Goal: Contribute content: Contribute content

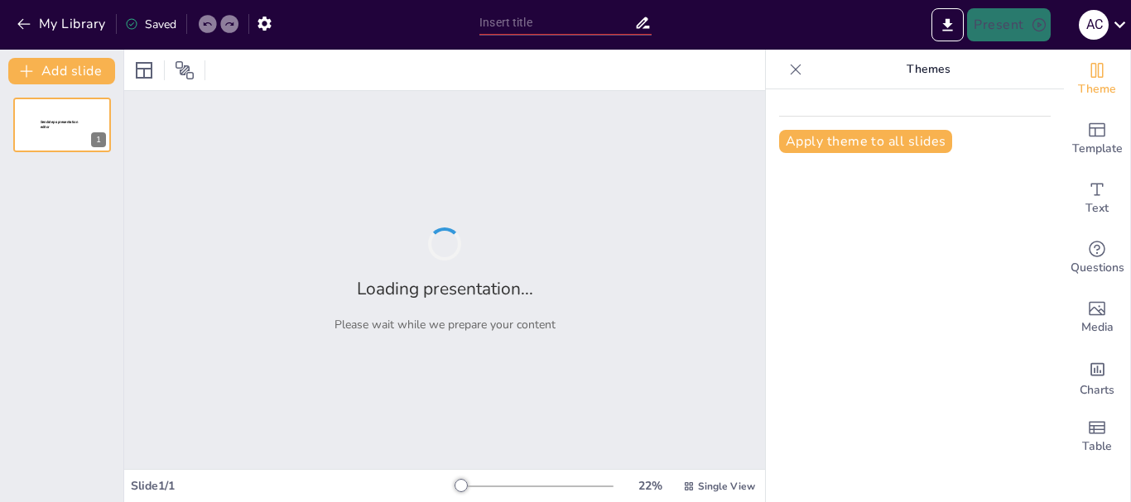
type input "Promoción de la Salud en [GEOGRAPHIC_DATA]: Estrategias y Políticas para el Emp…"
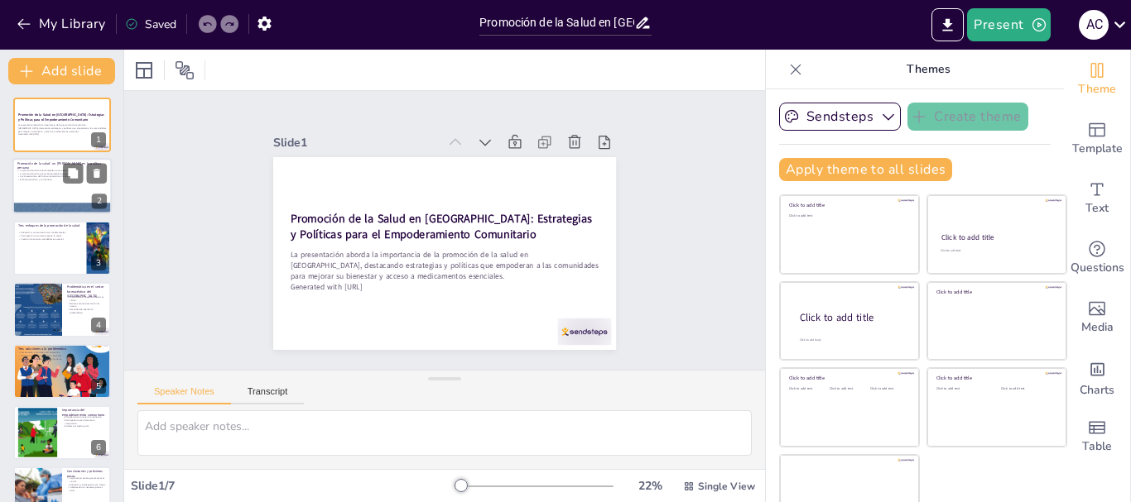
click at [79, 214] on div "Promoción de la salud: un pilar en la política peruana La promoción de la salud…" at bounding box center [61, 187] width 99 height 56
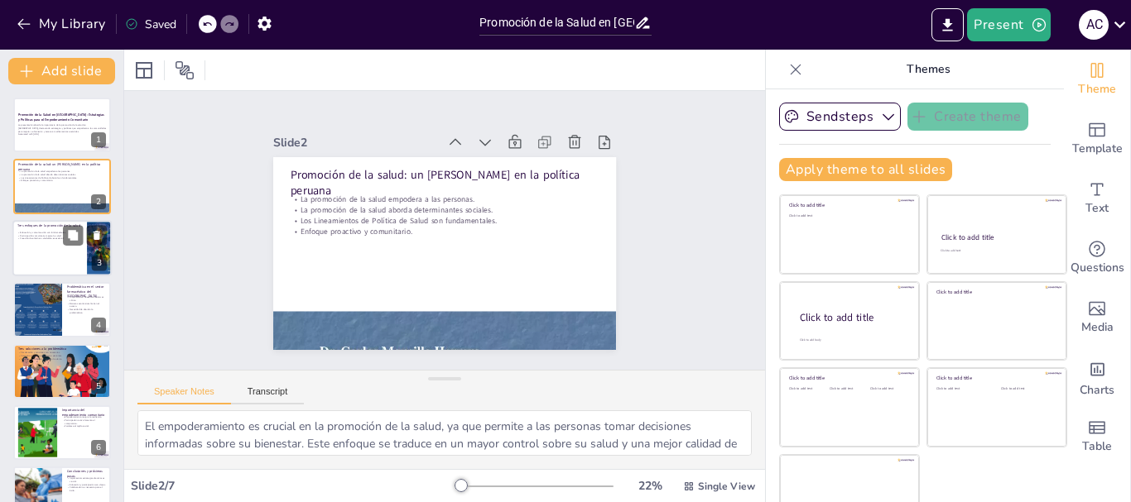
click at [30, 257] on div at bounding box center [61, 248] width 99 height 56
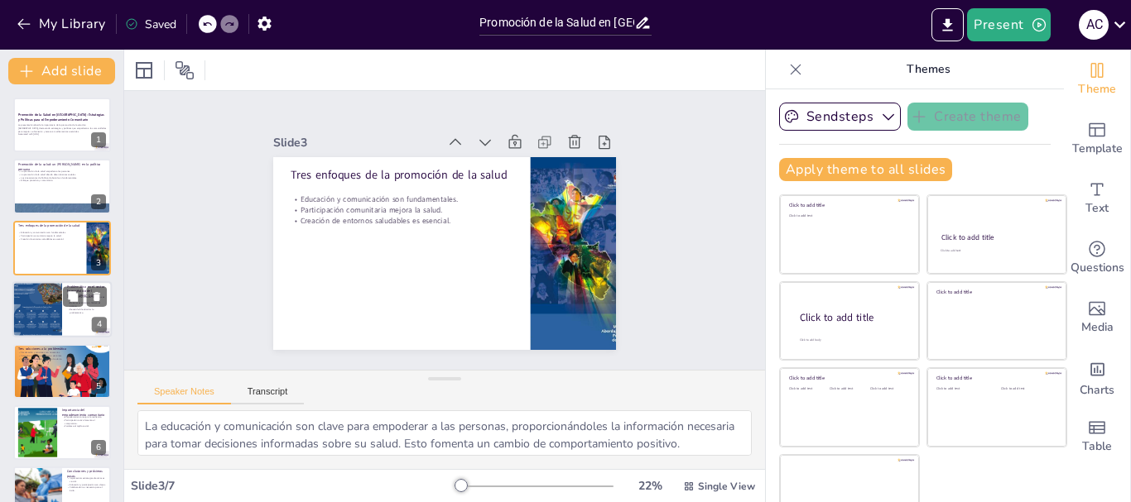
click at [23, 312] on div at bounding box center [37, 309] width 50 height 66
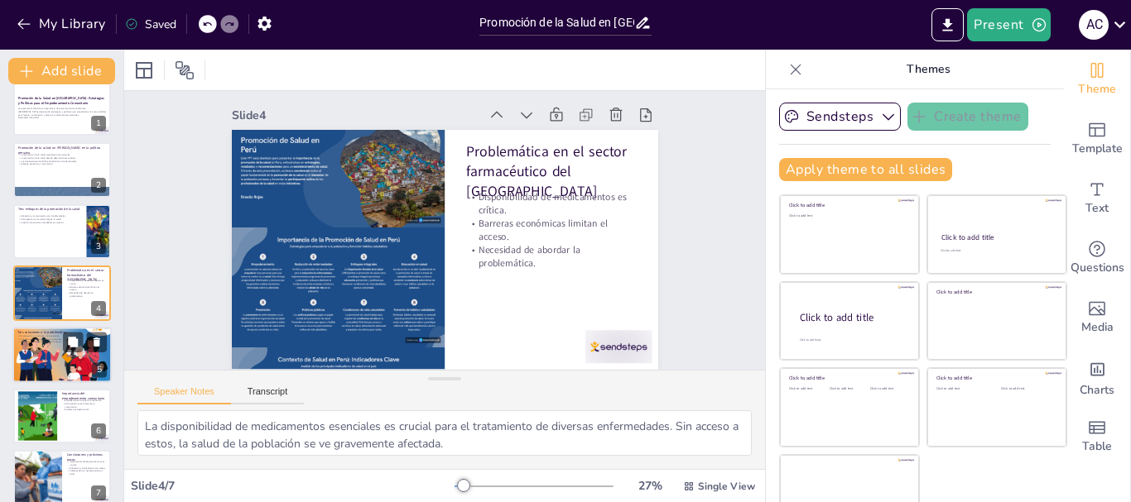
scroll to position [20, 0]
click at [20, 353] on div at bounding box center [61, 355] width 99 height 64
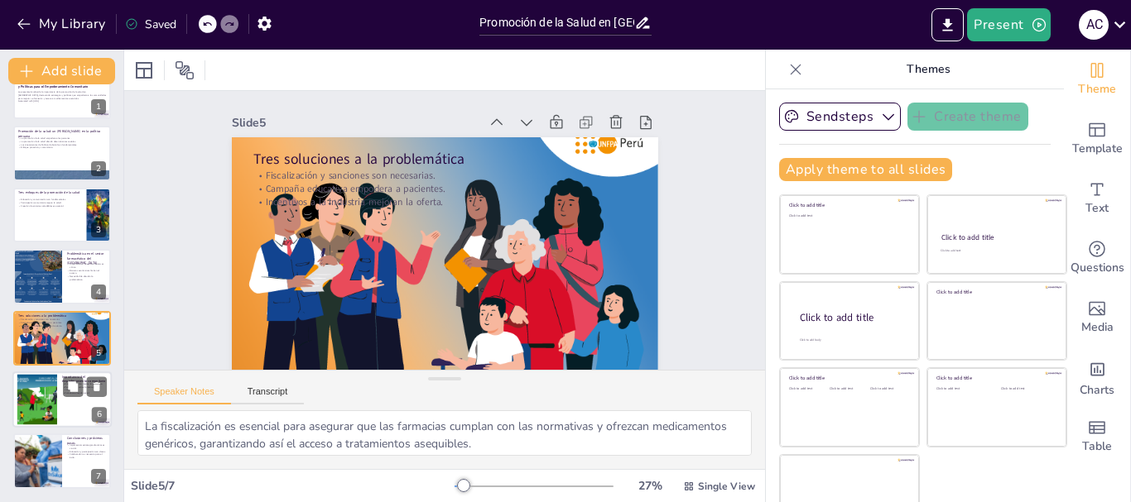
scroll to position [31, 0]
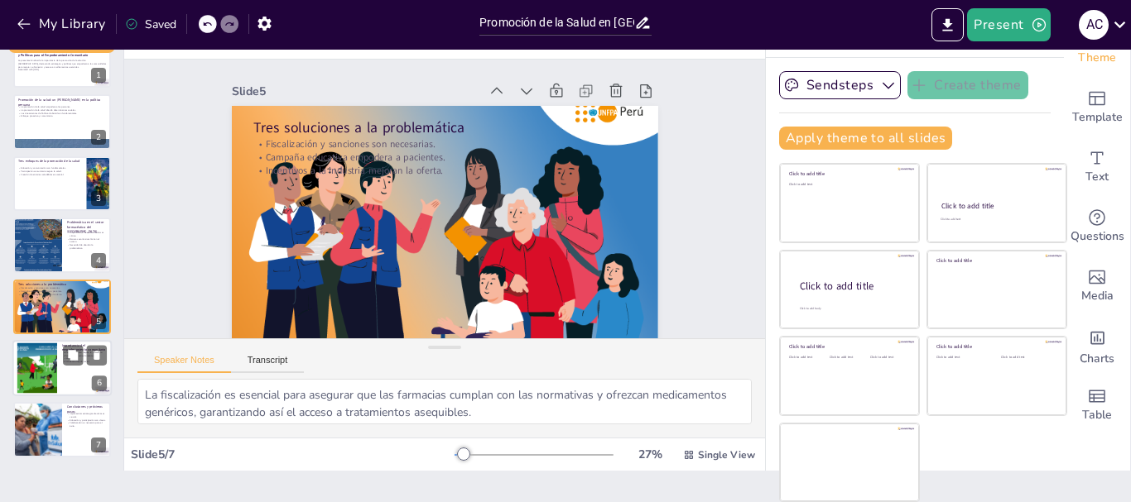
click at [54, 391] on div at bounding box center [37, 368] width 50 height 50
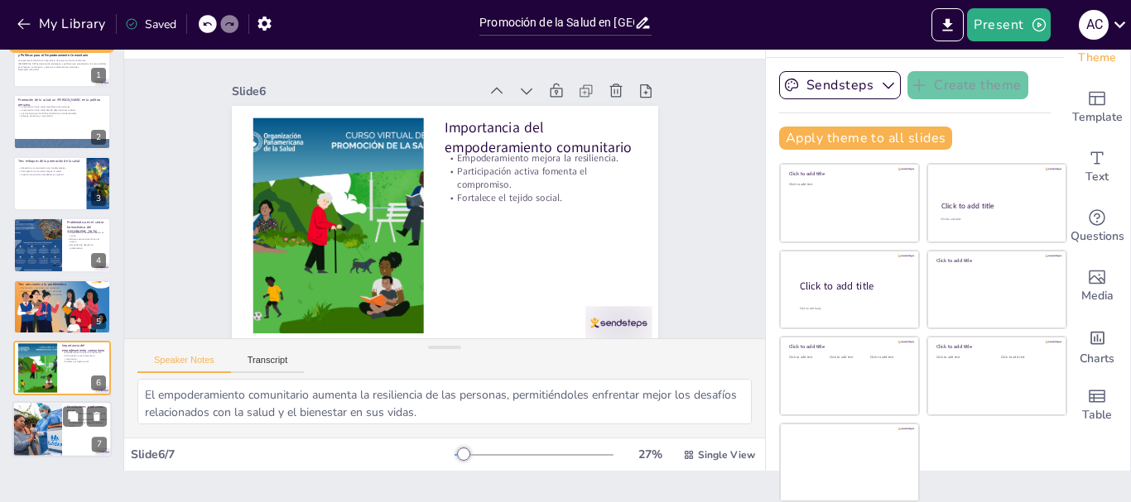
click at [52, 426] on div at bounding box center [37, 430] width 84 height 56
type textarea "La implementación de estrategias efectivas es fundamental para garantizar que s…"
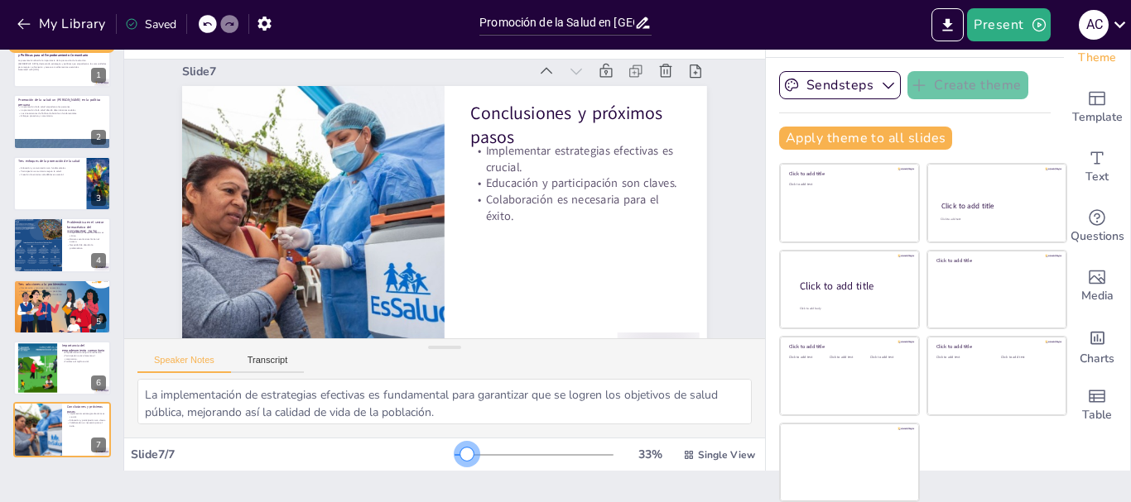
scroll to position [0, 0]
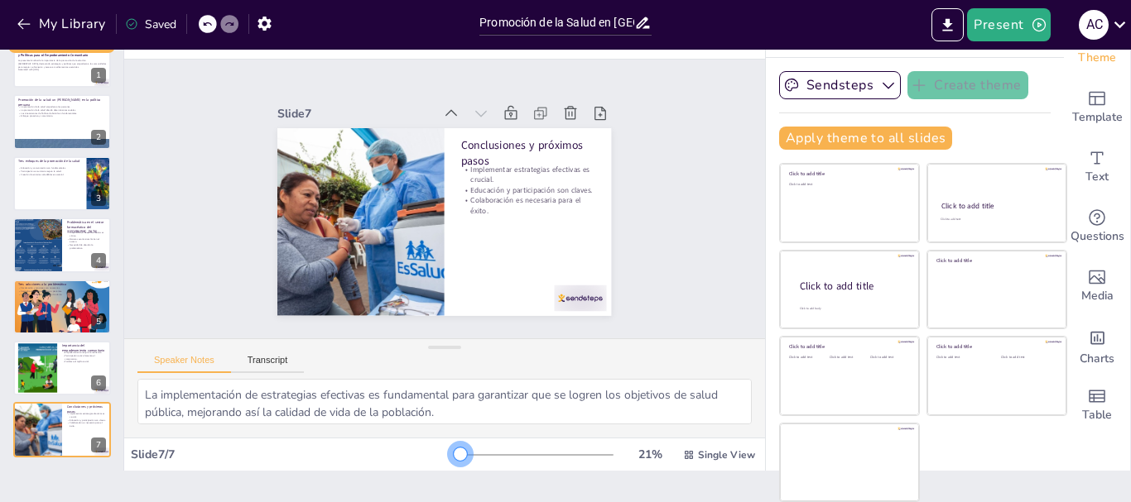
click at [454, 459] on div at bounding box center [460, 454] width 13 height 13
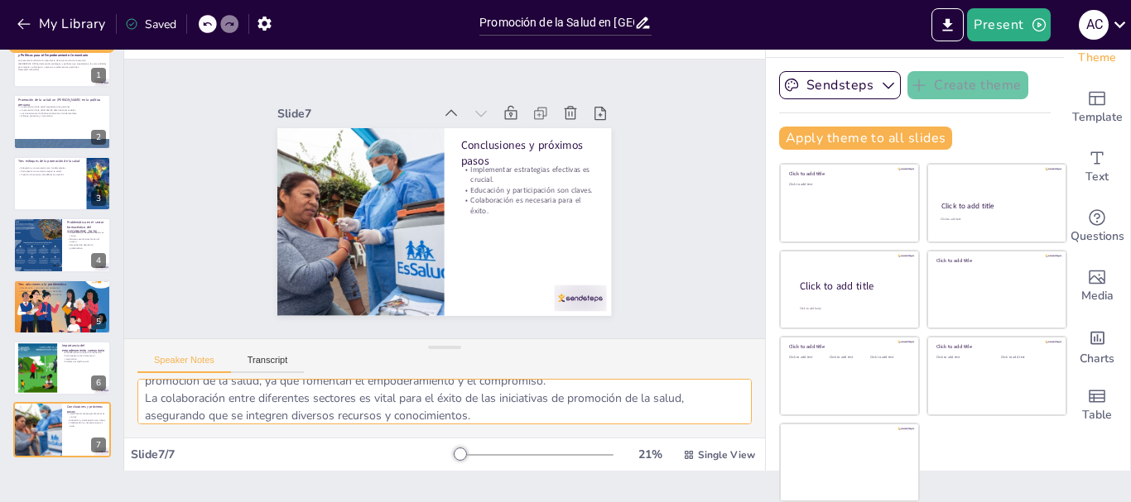
scroll to position [74, 0]
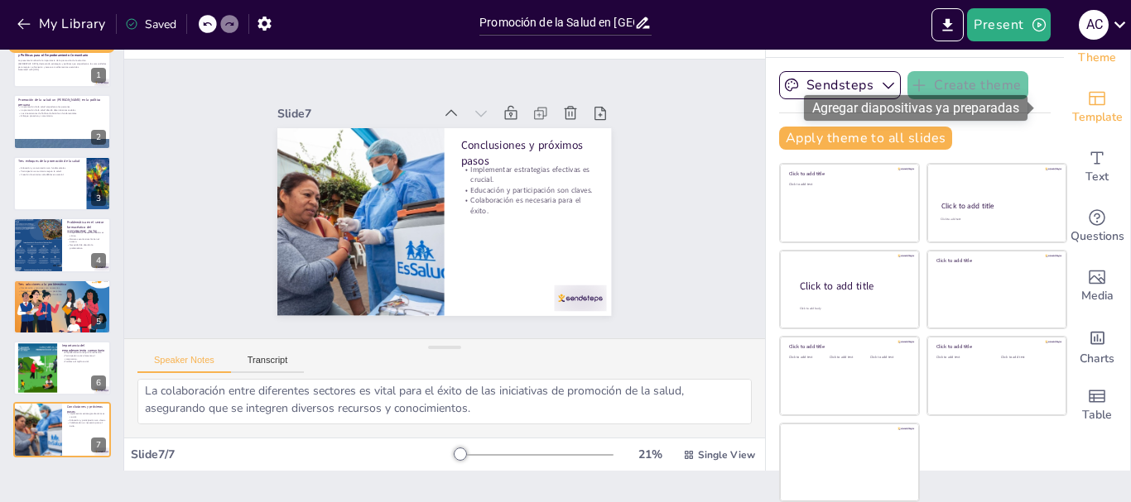
click at [1072, 110] on span "Template" at bounding box center [1097, 117] width 50 height 18
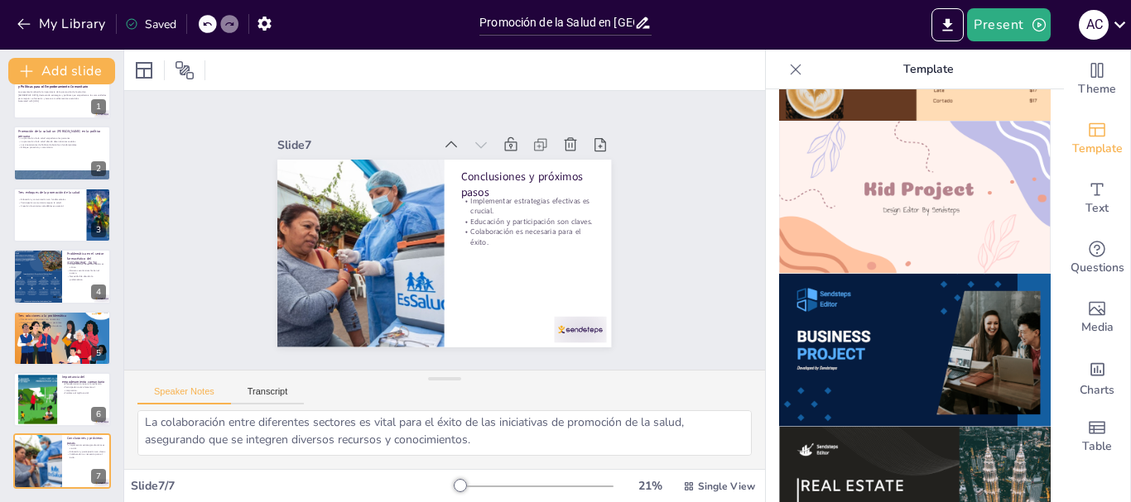
scroll to position [1204, 0]
click at [881, 428] on img at bounding box center [914, 504] width 271 height 153
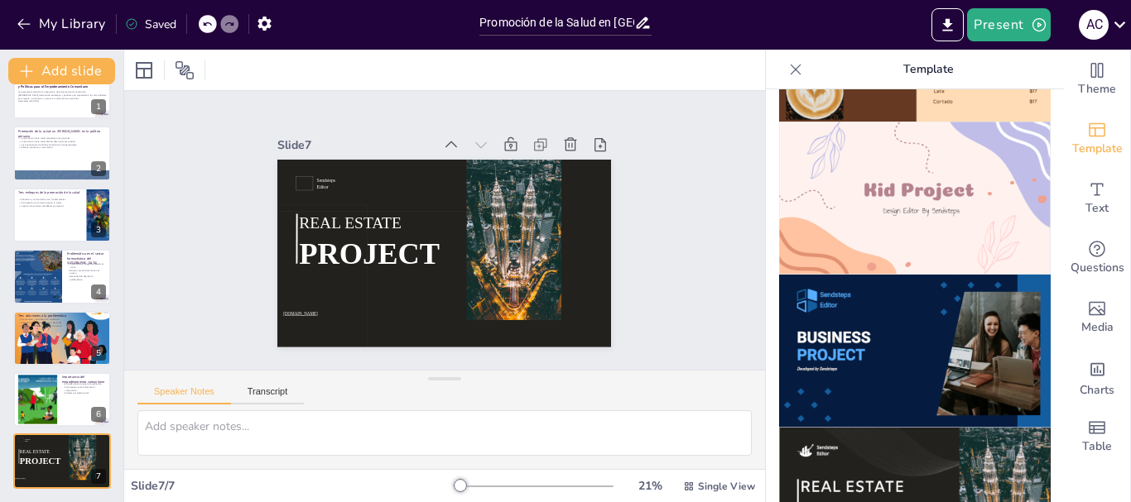
scroll to position [0, 0]
click at [204, 22] on icon at bounding box center [207, 24] width 8 height 4
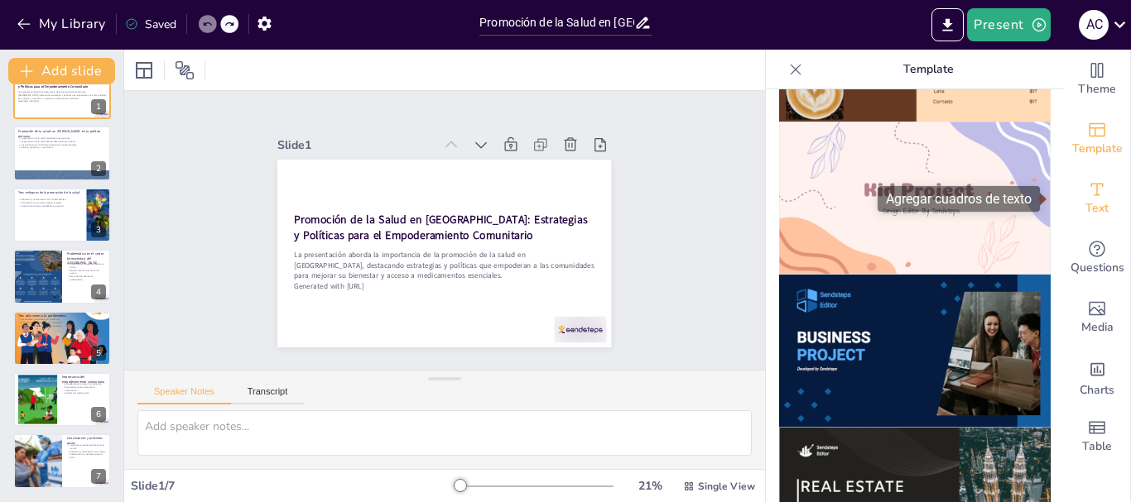
click at [1097, 204] on div "Text" at bounding box center [1097, 199] width 66 height 60
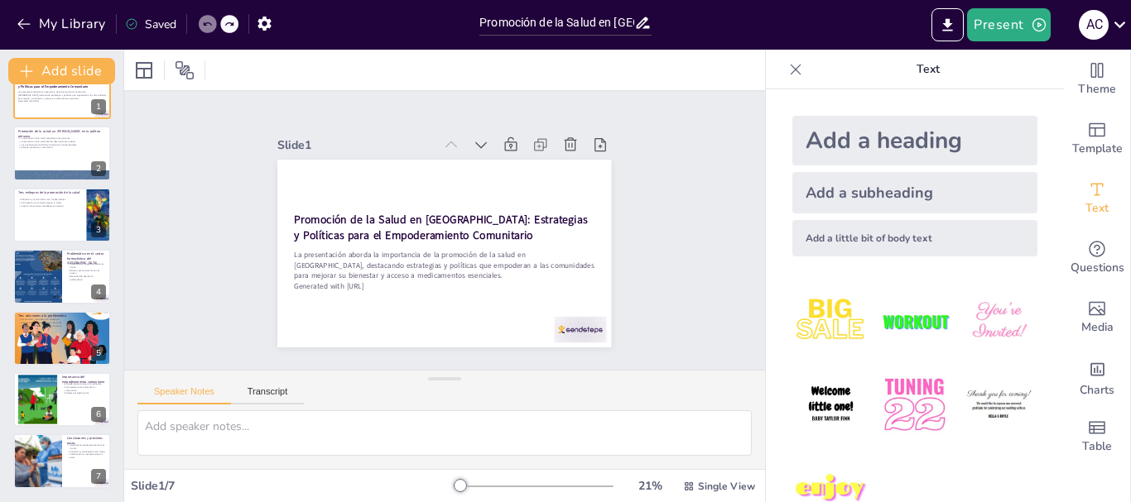
scroll to position [44, 0]
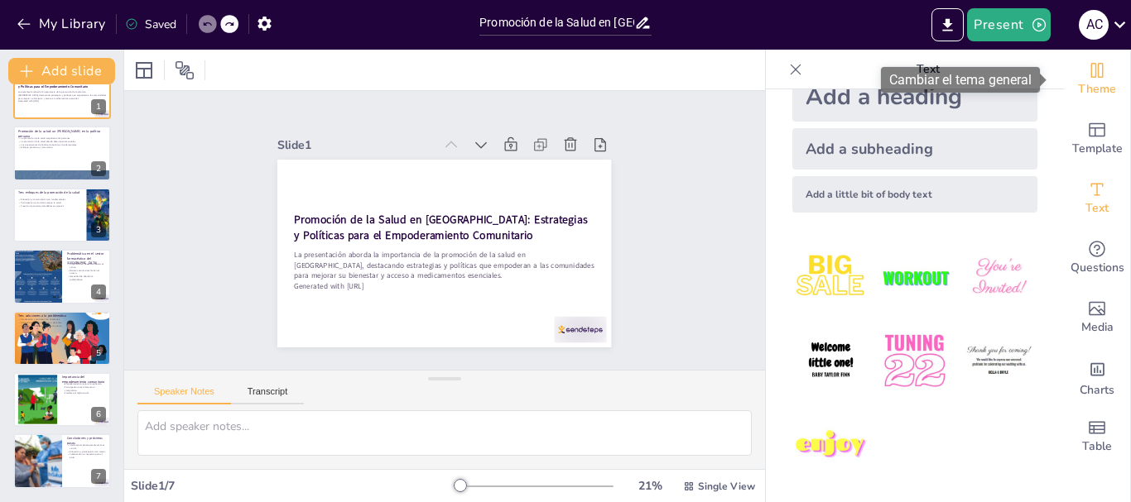
click at [1087, 70] on icon "Change the overall theme" at bounding box center [1097, 70] width 20 height 20
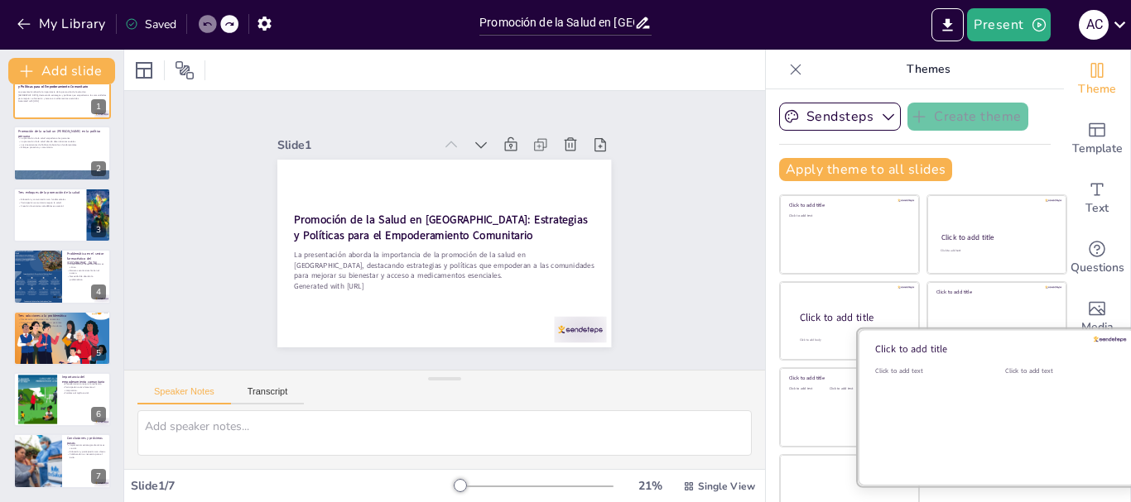
scroll to position [31, 0]
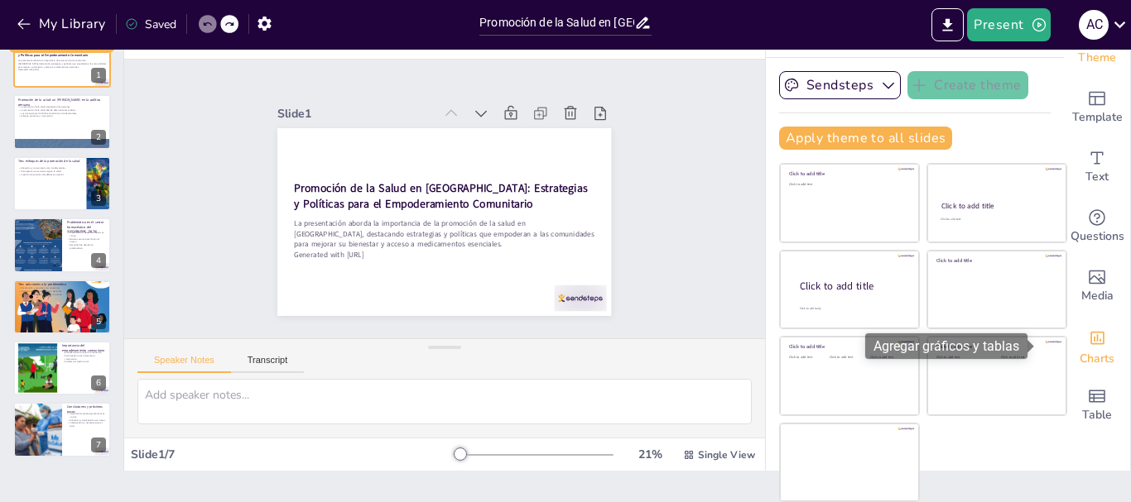
click at [1083, 348] on div "Charts" at bounding box center [1097, 346] width 66 height 60
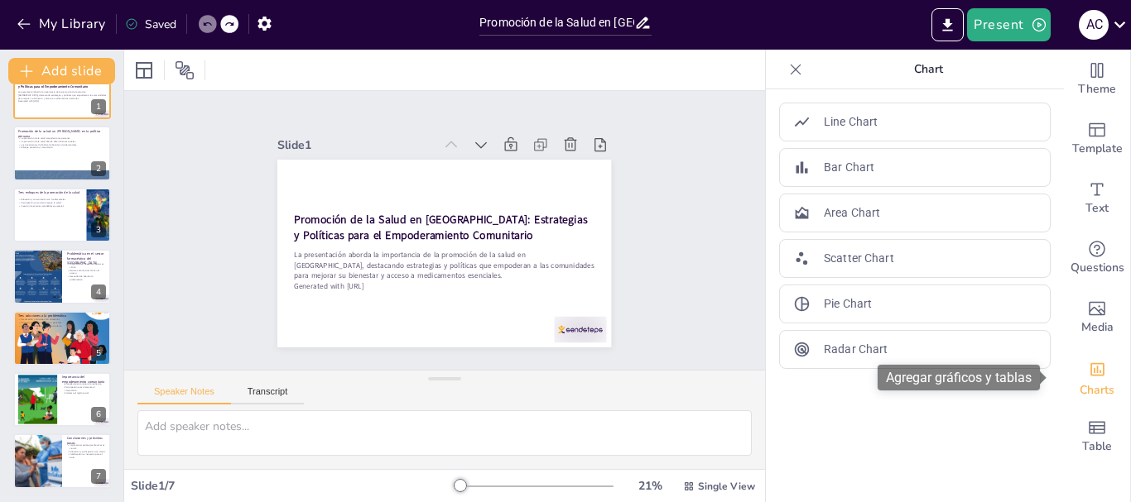
scroll to position [0, 0]
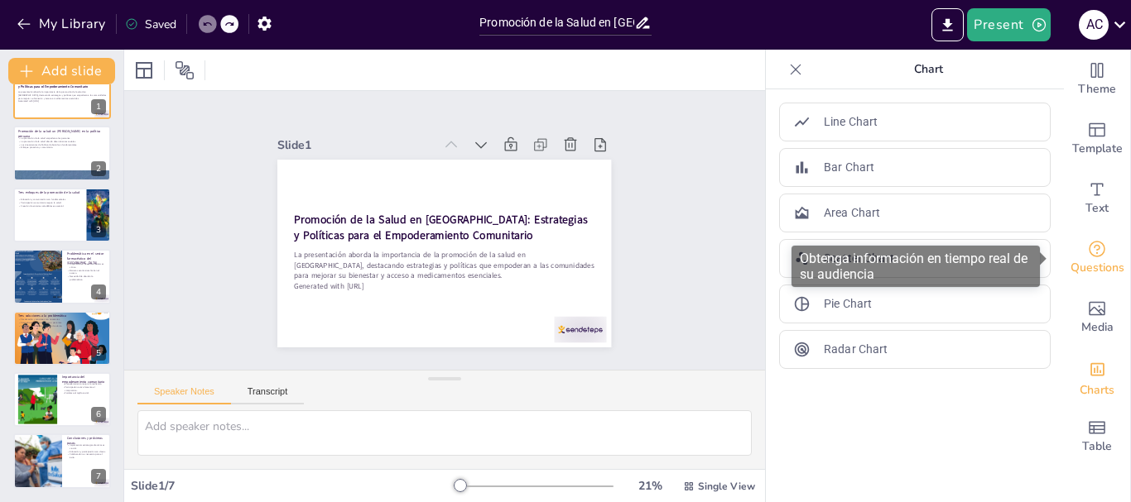
click at [1088, 244] on icon "Get real-time input from your audience" at bounding box center [1096, 249] width 17 height 17
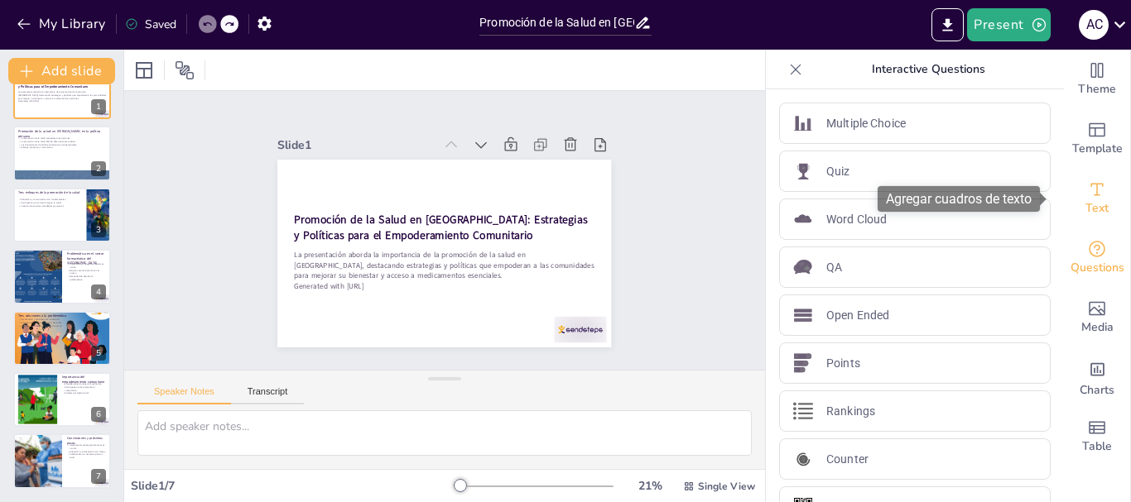
click at [1088, 180] on icon "Add text boxes" at bounding box center [1097, 190] width 20 height 20
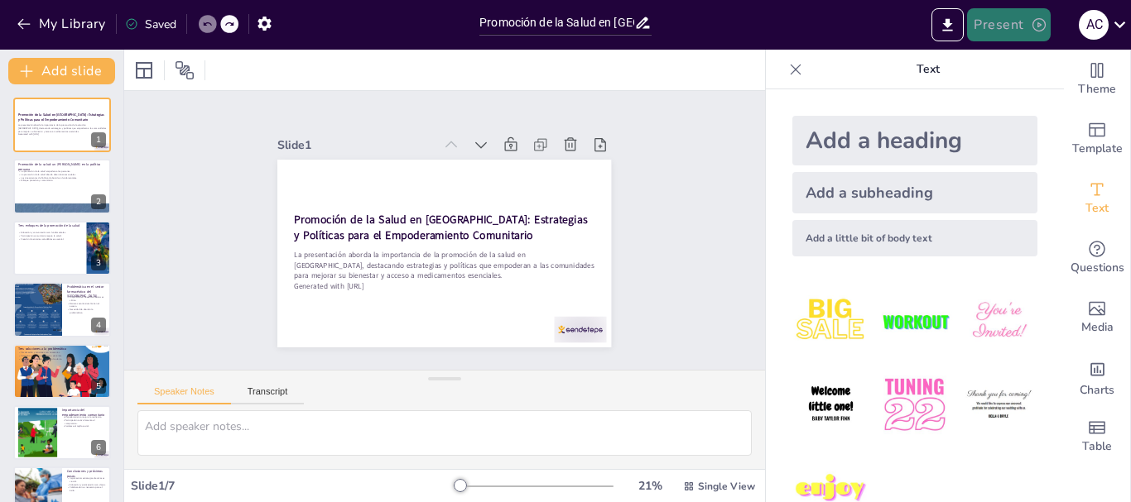
click at [1012, 26] on button "Present" at bounding box center [1008, 24] width 83 height 33
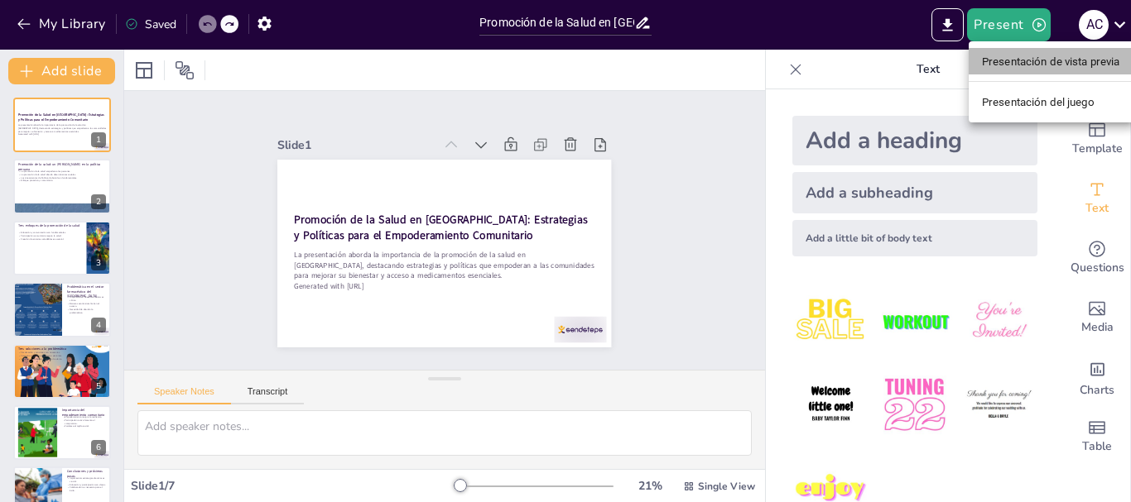
click at [1019, 60] on font "Presentación de vista previa" at bounding box center [1051, 61] width 138 height 12
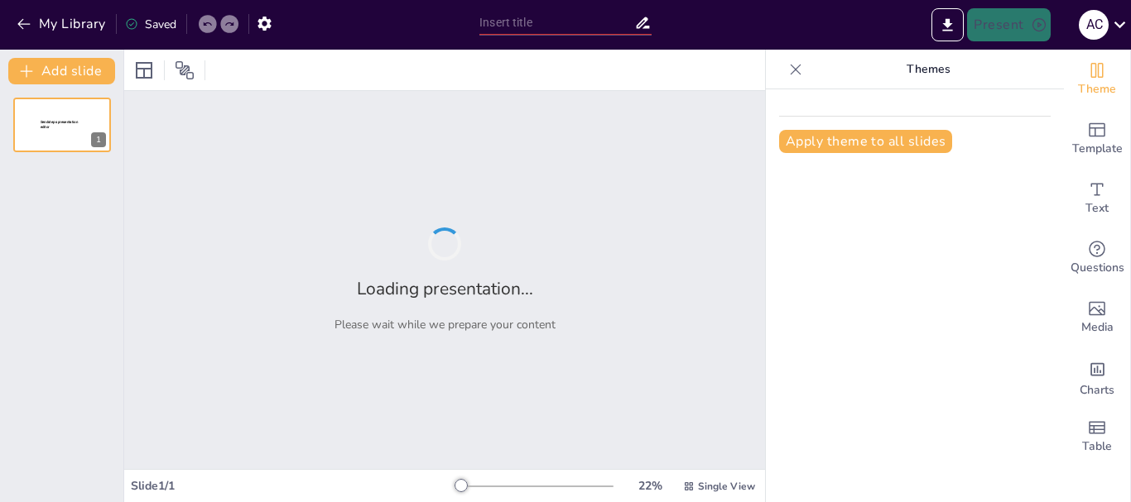
type input "Promoción de la Salud en [GEOGRAPHIC_DATA]: Estrategias y Políticas para el Emp…"
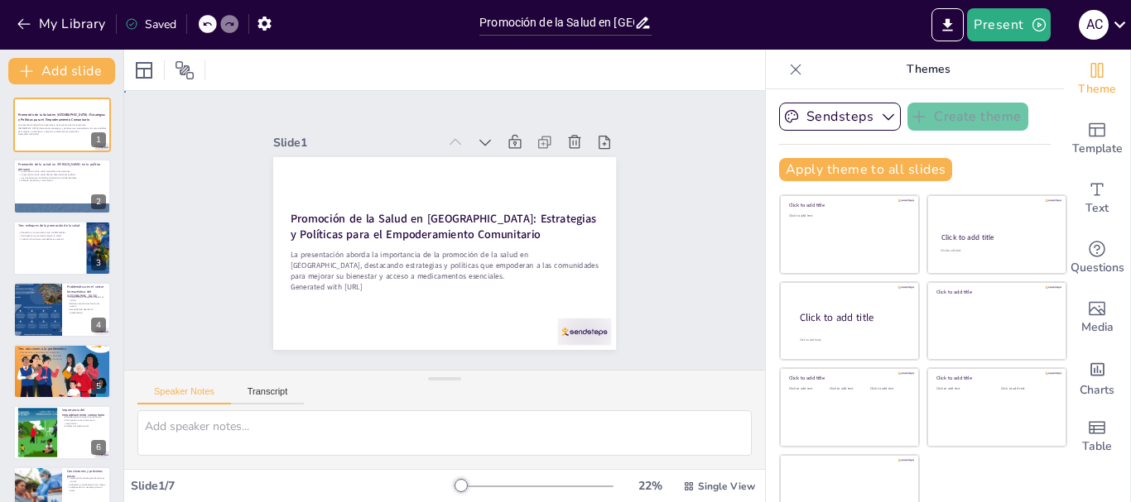
click at [598, 240] on div "Slide 1 Promoción de la Salud en [GEOGRAPHIC_DATA]: Estrategias y Políticas par…" at bounding box center [444, 230] width 425 height 497
click at [40, 403] on div "Promoción de la Salud en [GEOGRAPHIC_DATA]: Estrategias y Políticas para el Emp…" at bounding box center [61, 310] width 123 height 425
click at [41, 383] on div at bounding box center [61, 371] width 99 height 64
type textarea "La fiscalización es esencial para asegurar que las farmacias cumplan con las no…"
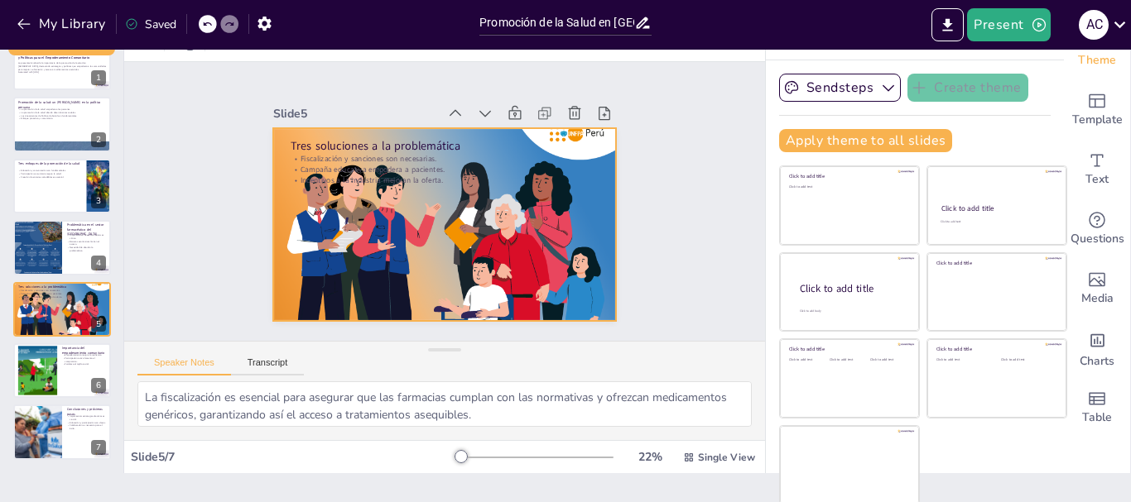
scroll to position [31, 0]
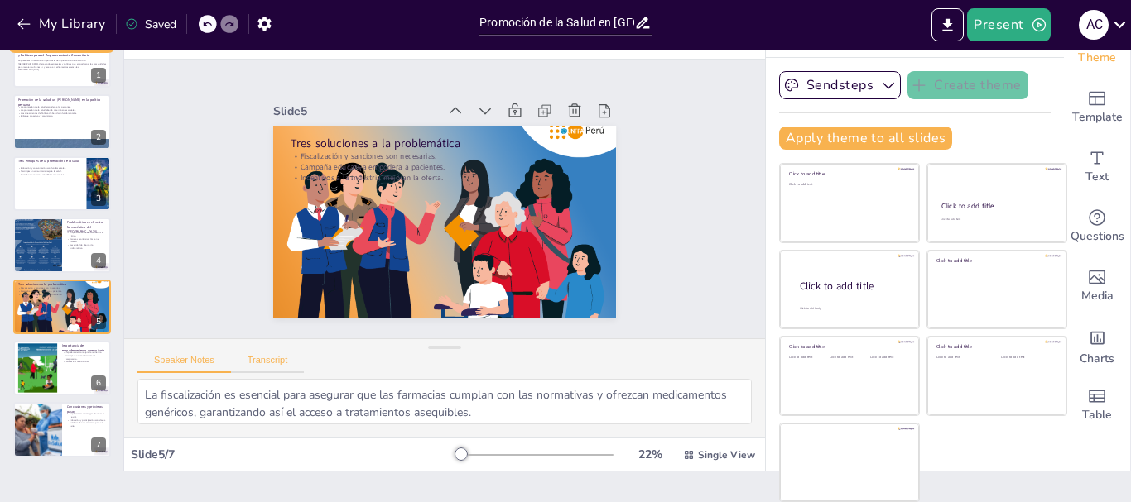
click at [276, 371] on button "Transcript" at bounding box center [268, 364] width 74 height 18
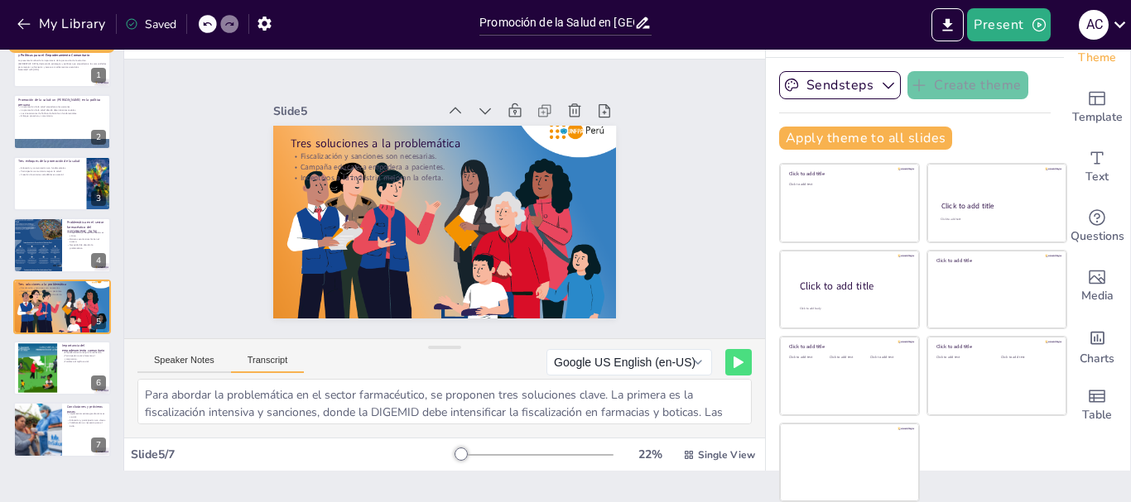
click at [276, 371] on button "Transcript" at bounding box center [268, 364] width 74 height 18
click at [197, 362] on button "Speaker Notes" at bounding box center [184, 364] width 94 height 18
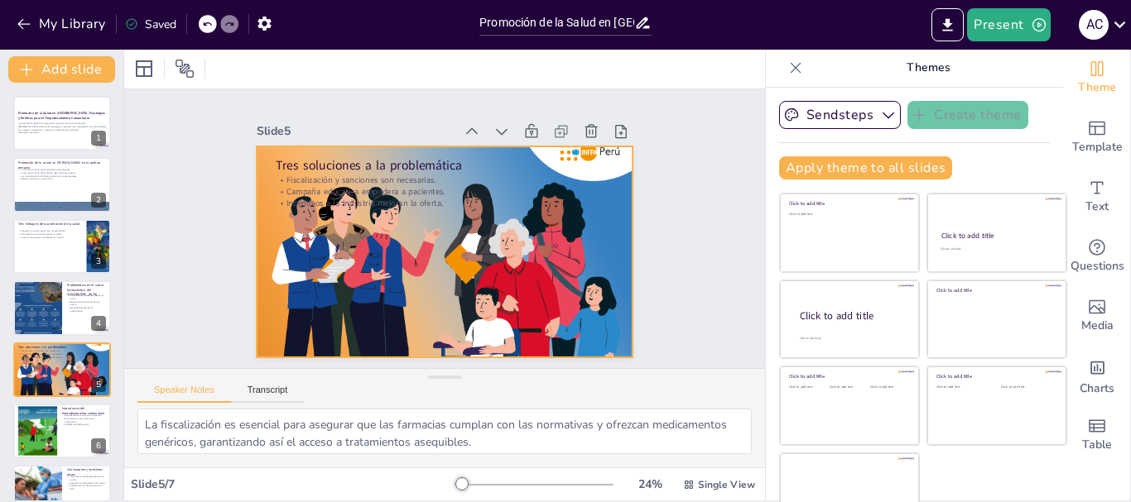
scroll to position [0, 0]
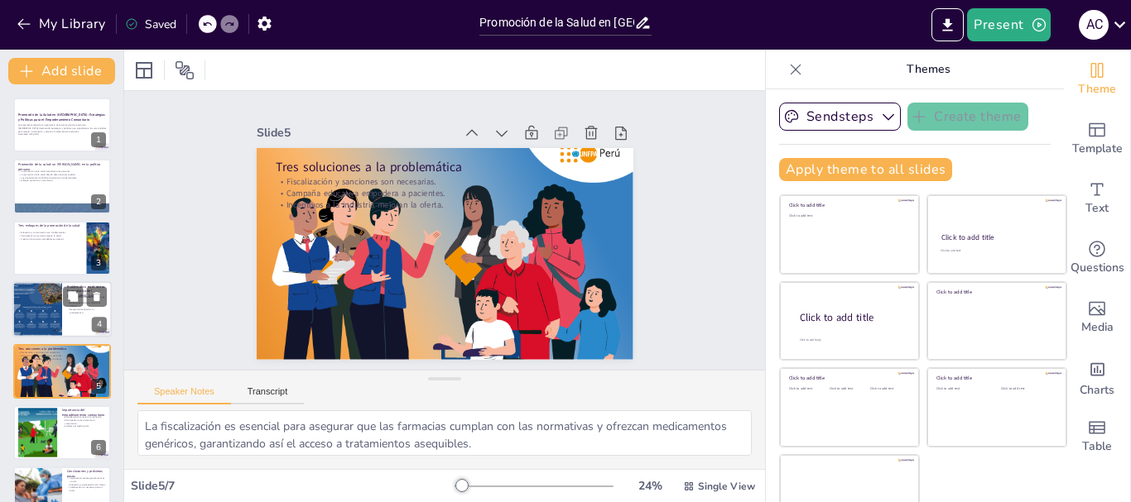
click at [60, 293] on div at bounding box center [37, 309] width 50 height 66
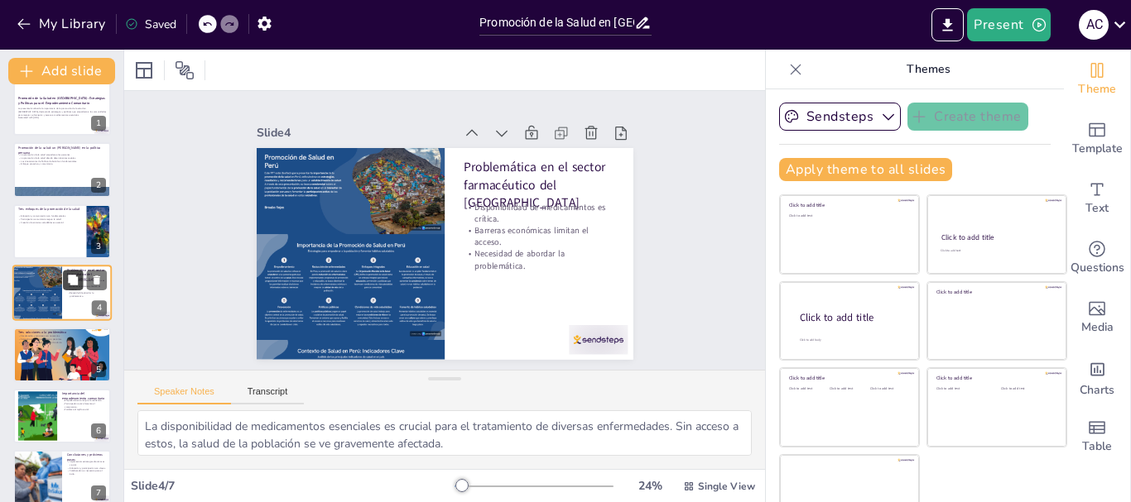
scroll to position [33, 0]
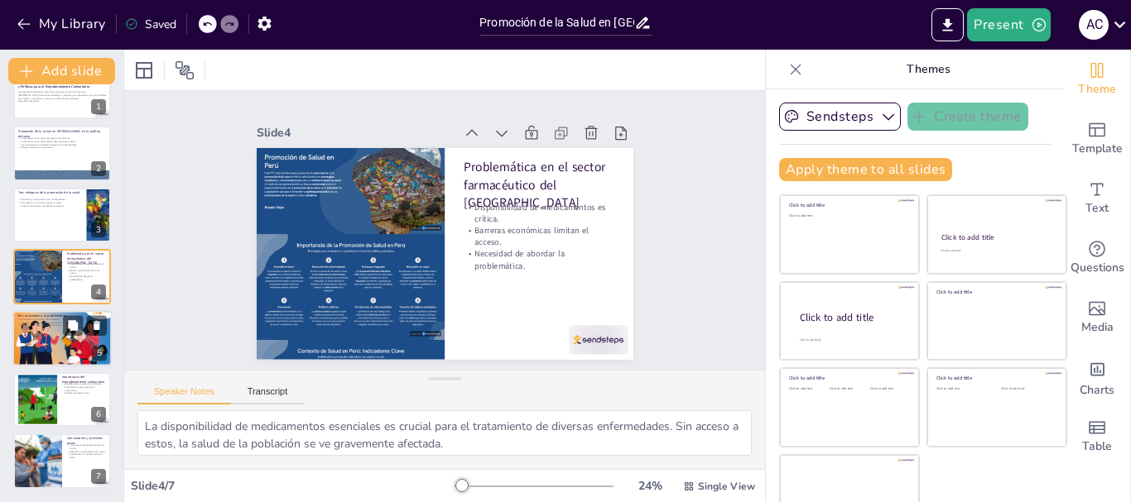
click at [49, 362] on div at bounding box center [61, 338] width 99 height 64
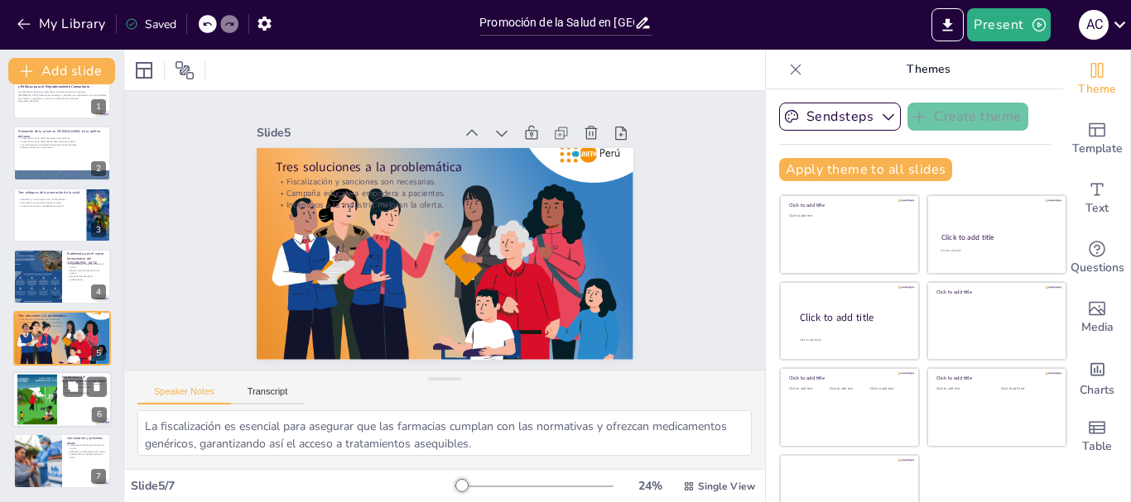
click at [45, 397] on div at bounding box center [37, 400] width 50 height 50
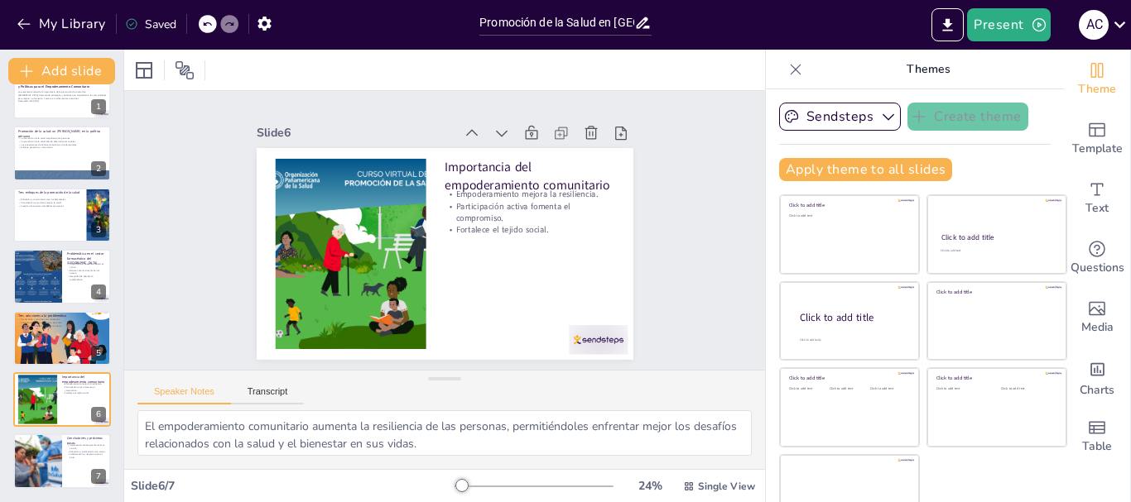
scroll to position [0, 0]
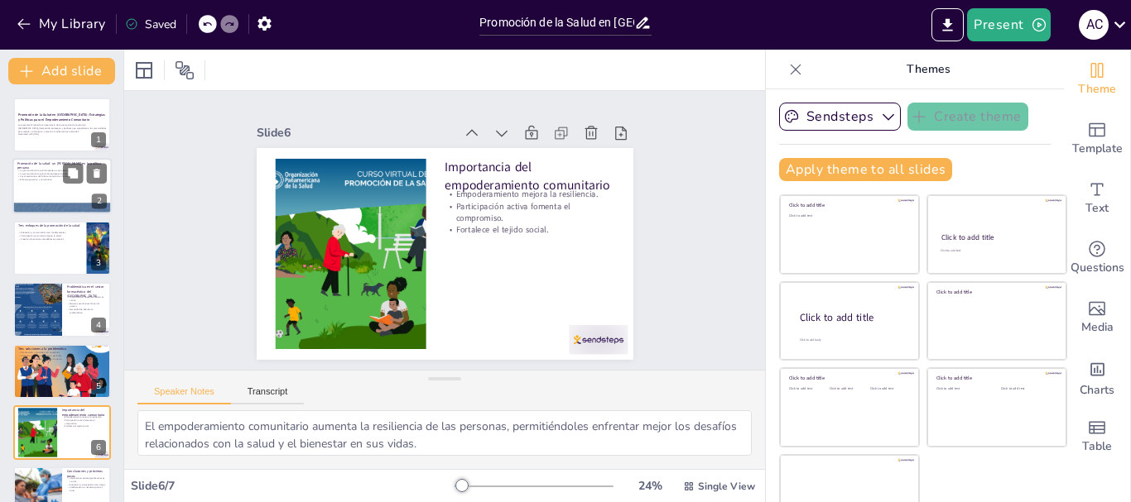
click at [48, 179] on p "Enfoque proactivo y comunitario." at bounding box center [61, 180] width 89 height 3
type textarea "El empoderamiento es crucial en la promoción de la salud, ya que permite a las …"
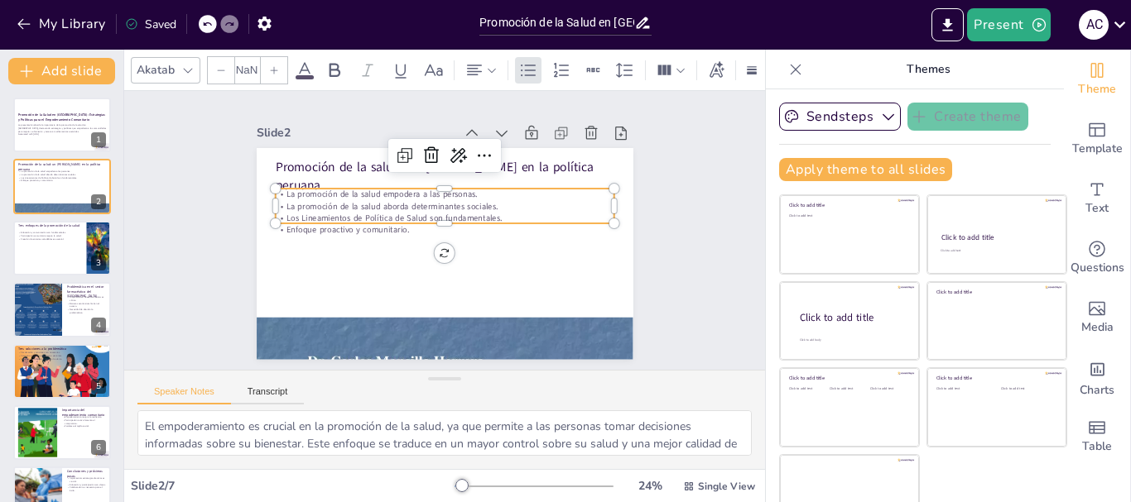
type input "32"
click at [334, 202] on p "La promoción de la salud aborda determinantes sociales." at bounding box center [457, 209] width 300 height 180
click at [425, 202] on div "La promoción de la salud empodera a las personas. La promoción de la salud abor…" at bounding box center [466, 228] width 82 height 342
click at [334, 202] on p "Los Lineamientos de Política de Salud son fundamentales." at bounding box center [459, 214] width 260 height 235
click at [460, 202] on p "Los Lineamientos de Política de Salud son fundamentales." at bounding box center [466, 230] width 12 height 339
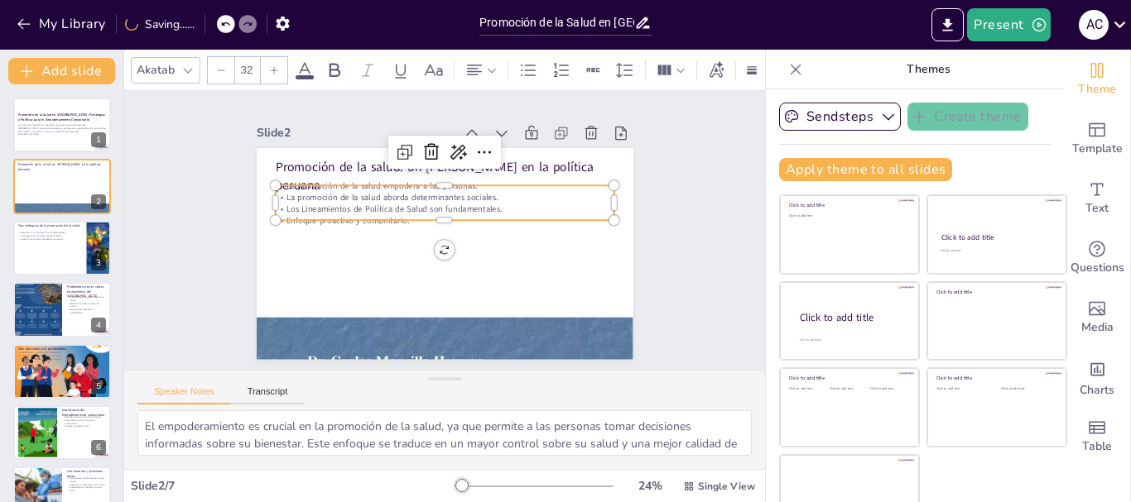
click at [418, 194] on p "La promoción de la salud aborda determinantes sociales." at bounding box center [476, 241] width 116 height 326
click at [412, 194] on p "La promoción de la salud aborda determinantes sociales." at bounding box center [455, 199] width 326 height 116
click at [436, 194] on p "La promoción de la salud aborda determinantes sociales." at bounding box center [477, 223] width 82 height 334
click at [221, 23] on div at bounding box center [229, 24] width 18 height 18
click at [214, 22] on div at bounding box center [208, 24] width 18 height 18
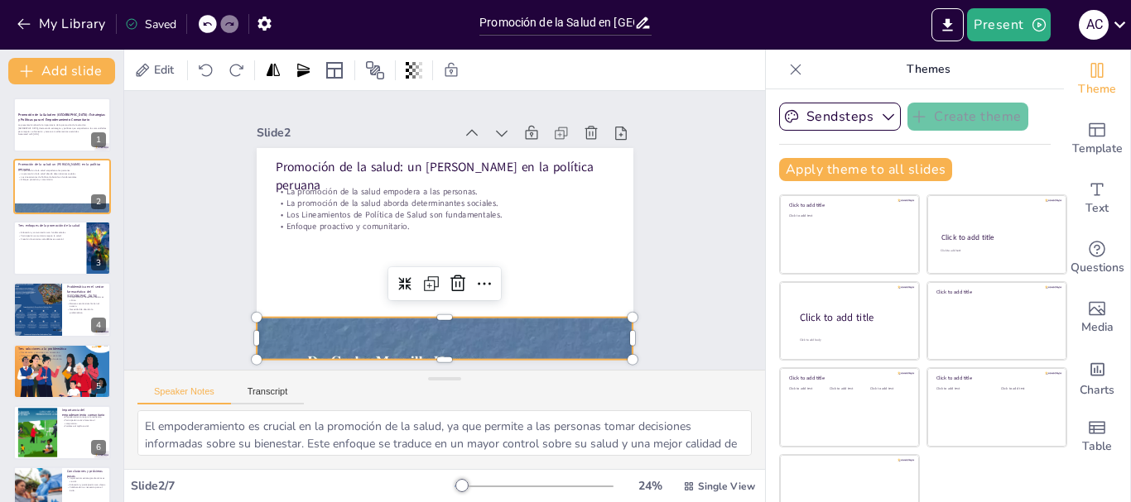
click at [360, 318] on div at bounding box center [381, 317] width 470 height 449
click at [338, 60] on icon at bounding box center [334, 70] width 20 height 20
click at [407, 74] on icon at bounding box center [414, 70] width 17 height 17
click at [311, 77] on icon at bounding box center [303, 70] width 17 height 17
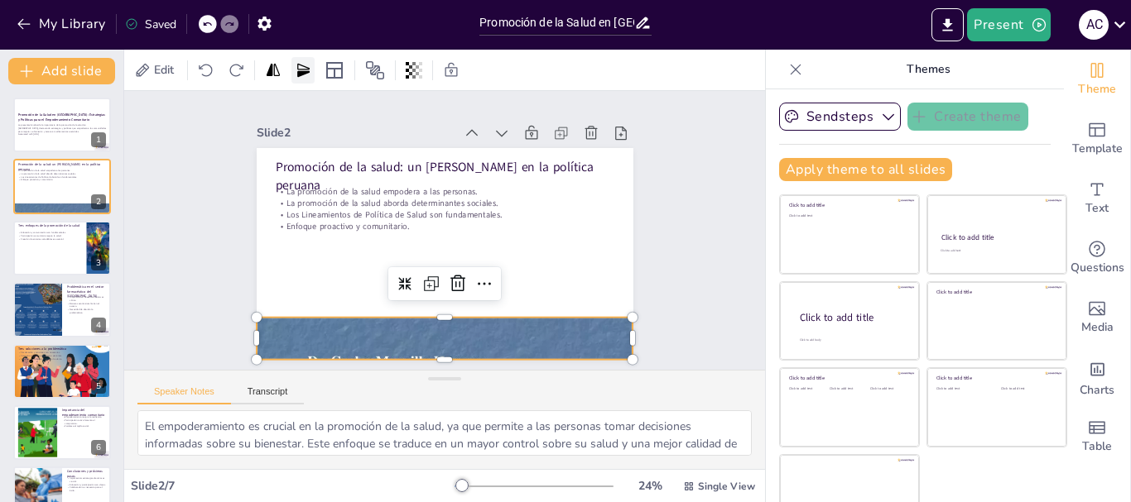
click at [311, 77] on icon at bounding box center [303, 70] width 17 height 17
click at [270, 70] on icon at bounding box center [273, 69] width 13 height 12
click at [275, 72] on icon at bounding box center [273, 69] width 13 height 12
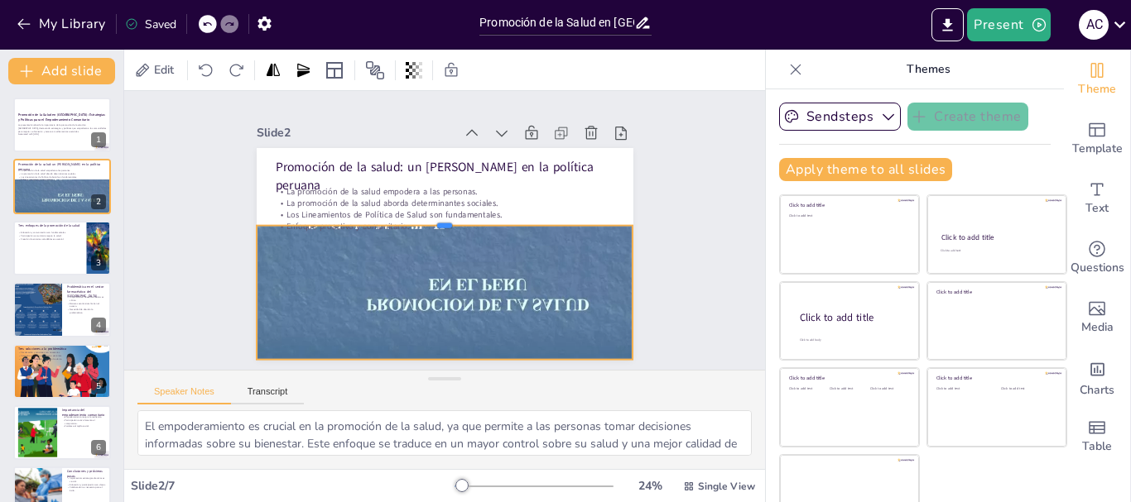
drag, startPoint x: 426, startPoint y: 308, endPoint x: 433, endPoint y: 216, distance: 92.1
click at [433, 216] on div at bounding box center [451, 221] width 312 height 232
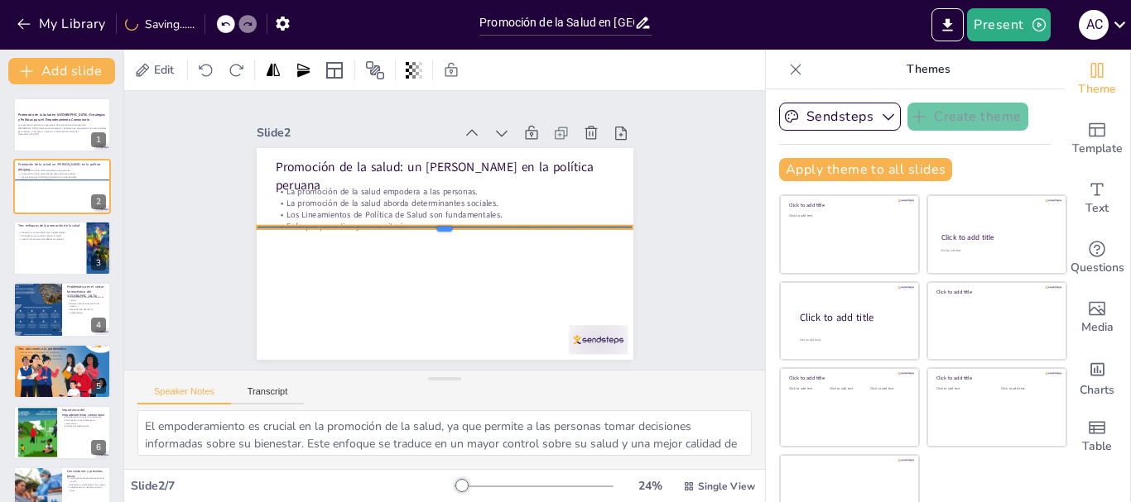
drag, startPoint x: 427, startPoint y: 354, endPoint x: 431, endPoint y: 174, distance: 180.5
click at [431, 174] on div "Promoción de la salud: un [PERSON_NAME] en la política peruana La promoción de …" at bounding box center [438, 209] width 424 height 318
drag, startPoint x: 429, startPoint y: 249, endPoint x: 425, endPoint y: 183, distance: 66.3
click at [425, 183] on div "Promoción de la salud: un [PERSON_NAME] en la política peruana La promoción de …" at bounding box center [438, 253] width 424 height 318
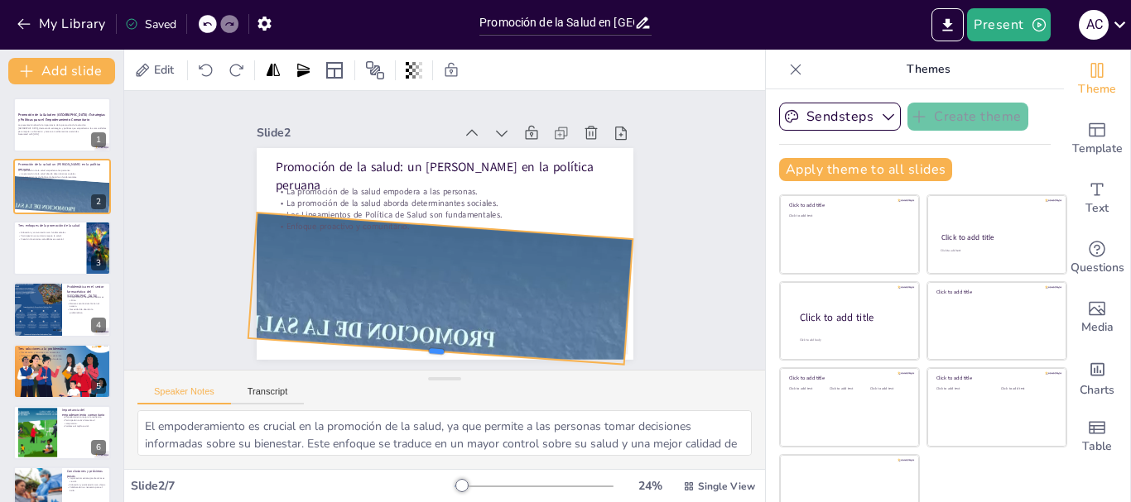
drag, startPoint x: 428, startPoint y: 223, endPoint x: 415, endPoint y: 345, distance: 122.4
click at [358, 345] on div at bounding box center [319, 208] width 79 height 373
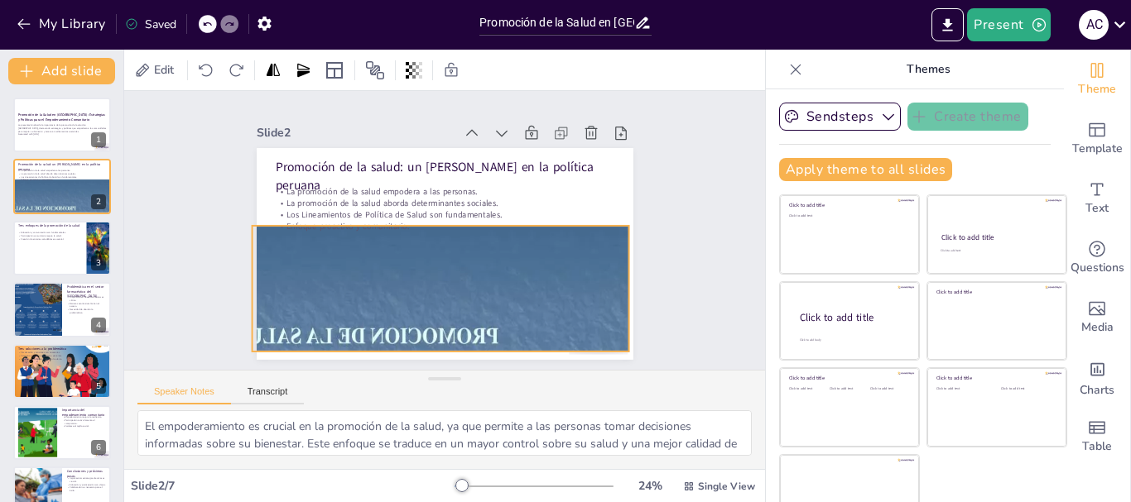
drag, startPoint x: 426, startPoint y: 190, endPoint x: 351, endPoint y: 283, distance: 119.4
click at [351, 283] on div "Promoción de la salud: un [PERSON_NAME] en la política peruana La promoción de …" at bounding box center [435, 252] width 430 height 347
click at [233, 285] on div "Slide 1 Promoción de la Salud en [GEOGRAPHIC_DATA]: Estrategias y Políticas par…" at bounding box center [444, 231] width 521 height 506
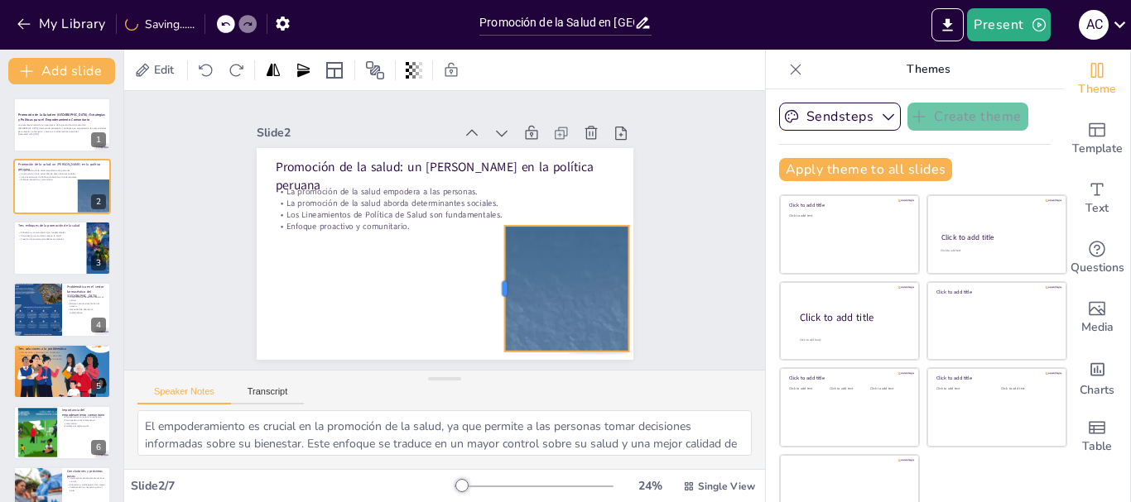
drag, startPoint x: 231, startPoint y: 285, endPoint x: 497, endPoint y: 267, distance: 267.1
click at [497, 267] on div "Promoción de la salud: un [PERSON_NAME] en la política peruana La promoción de …" at bounding box center [439, 253] width 412 height 286
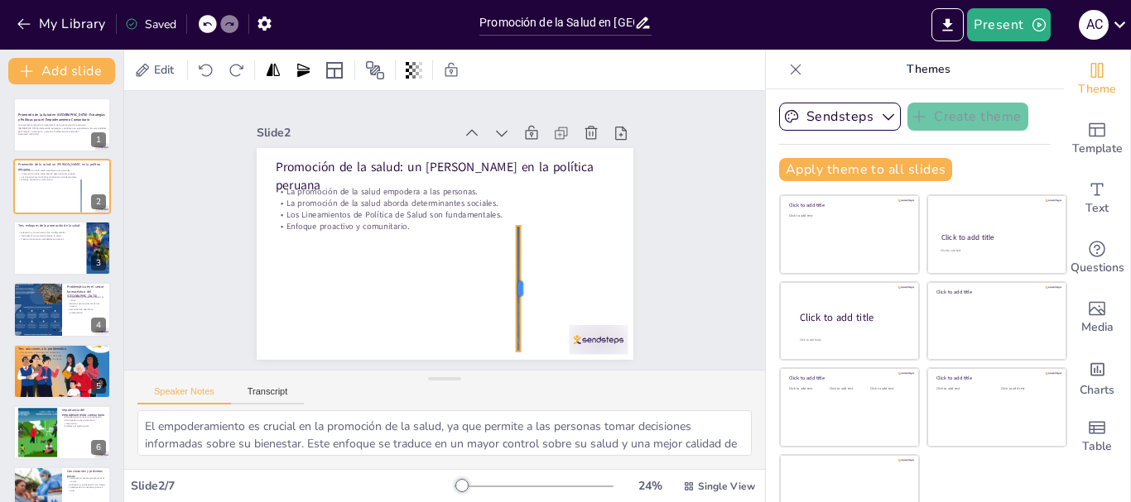
drag, startPoint x: 609, startPoint y: 282, endPoint x: 401, endPoint y: 297, distance: 208.3
click at [401, 297] on div "Promoción de la salud: un [PERSON_NAME] en la política peruana La promoción de …" at bounding box center [439, 253] width 412 height 286
click at [500, 281] on div at bounding box center [267, 287] width 550 height 575
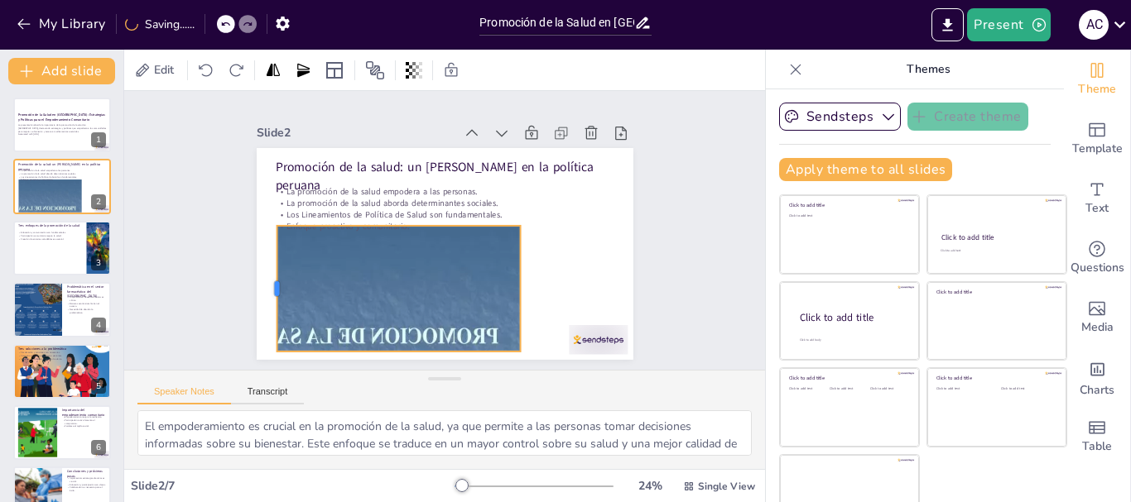
drag, startPoint x: 495, startPoint y: 284, endPoint x: 233, endPoint y: 315, distance: 263.4
click at [361, 67] on div at bounding box center [424, 47] width 126 height 39
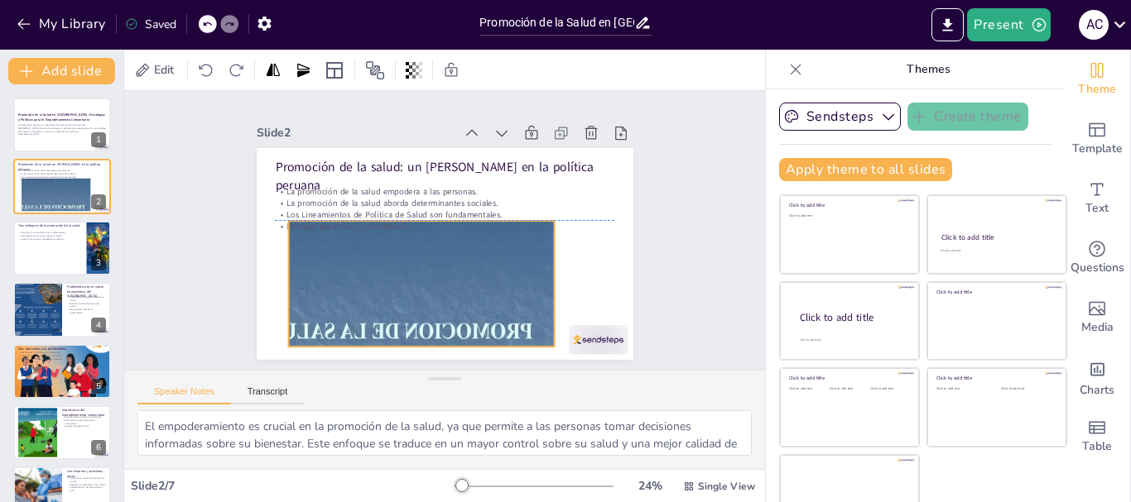
drag, startPoint x: 500, startPoint y: 281, endPoint x: 534, endPoint y: 276, distance: 34.3
click at [534, 276] on div at bounding box center [621, 218] width 421 height 484
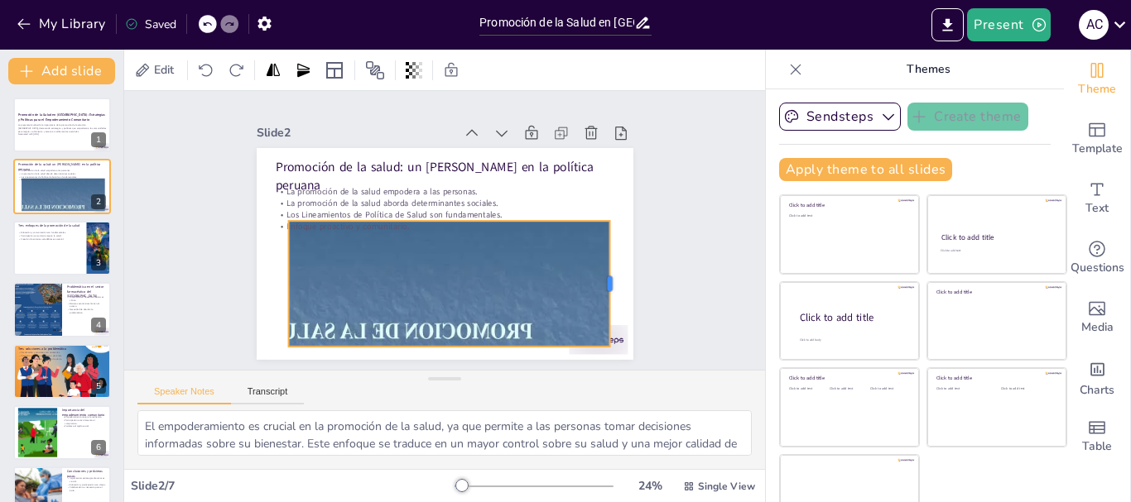
drag, startPoint x: 535, startPoint y: 278, endPoint x: 608, endPoint y: 276, distance: 72.0
click at [603, 304] on div at bounding box center [566, 362] width 74 height 116
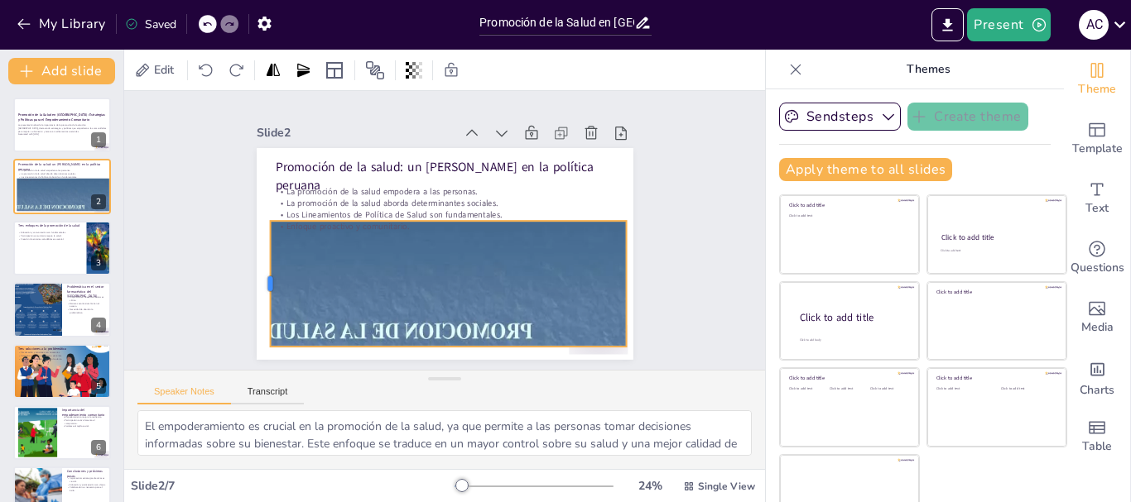
drag, startPoint x: 267, startPoint y: 275, endPoint x: 248, endPoint y: 278, distance: 18.5
click at [431, 84] on div at bounding box center [489, 47] width 116 height 74
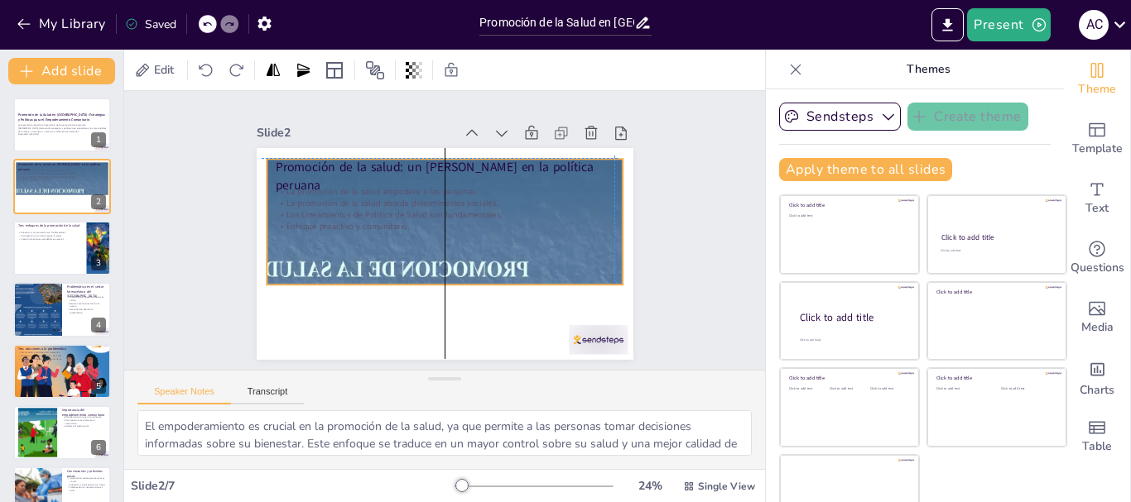
drag, startPoint x: 435, startPoint y: 214, endPoint x: 426, endPoint y: 150, distance: 65.1
click at [426, 150] on div "Promoción de la salud: un [PERSON_NAME] en la política peruana La promoción de …" at bounding box center [516, 189] width 188 height 326
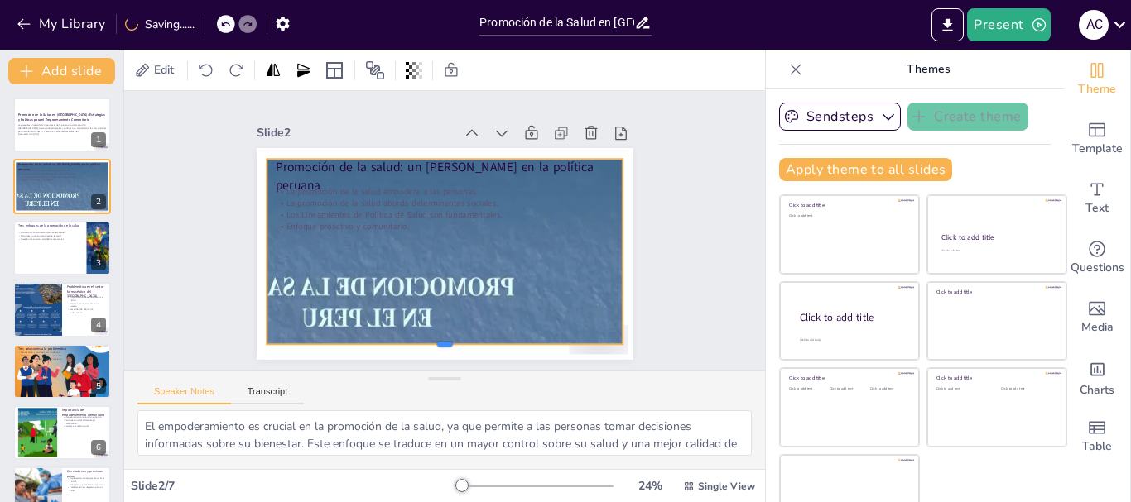
drag, startPoint x: 427, startPoint y: 278, endPoint x: 412, endPoint y: 338, distance: 61.4
click at [497, 338] on div at bounding box center [558, 193] width 122 height 343
click at [558, 300] on div at bounding box center [321, 316] width 661 height 656
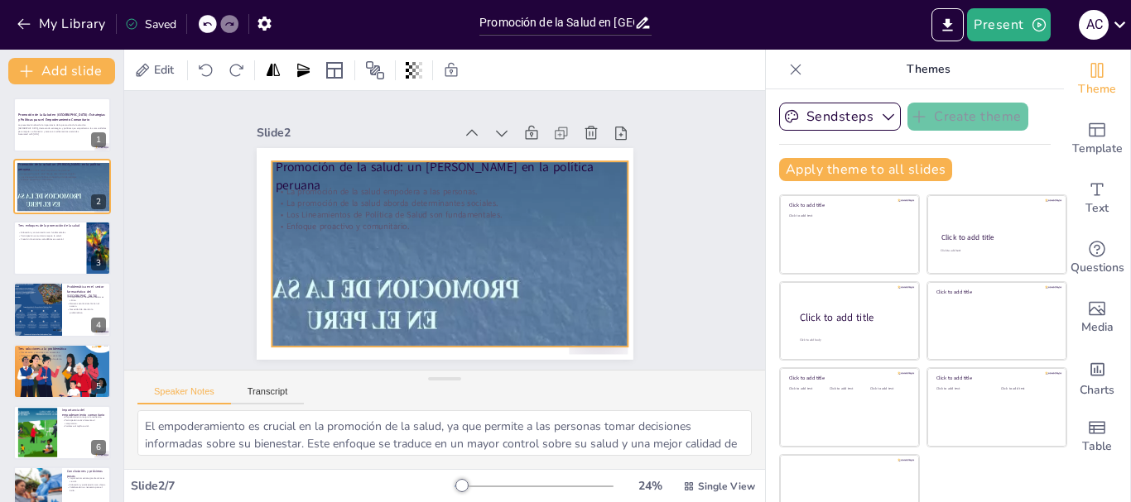
click at [558, 300] on div at bounding box center [333, 333] width 659 height 645
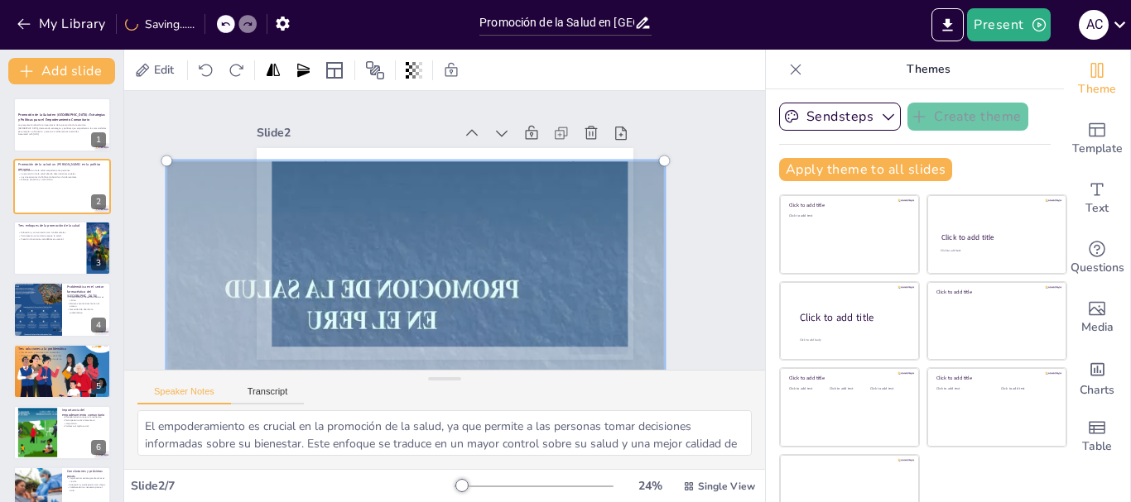
click at [558, 300] on div at bounding box center [322, 320] width 689 height 684
click at [558, 300] on div at bounding box center [555, 127] width 686 height 673
click at [558, 300] on div at bounding box center [504, 92] width 601 height 554
click at [508, 287] on div at bounding box center [322, 320] width 689 height 684
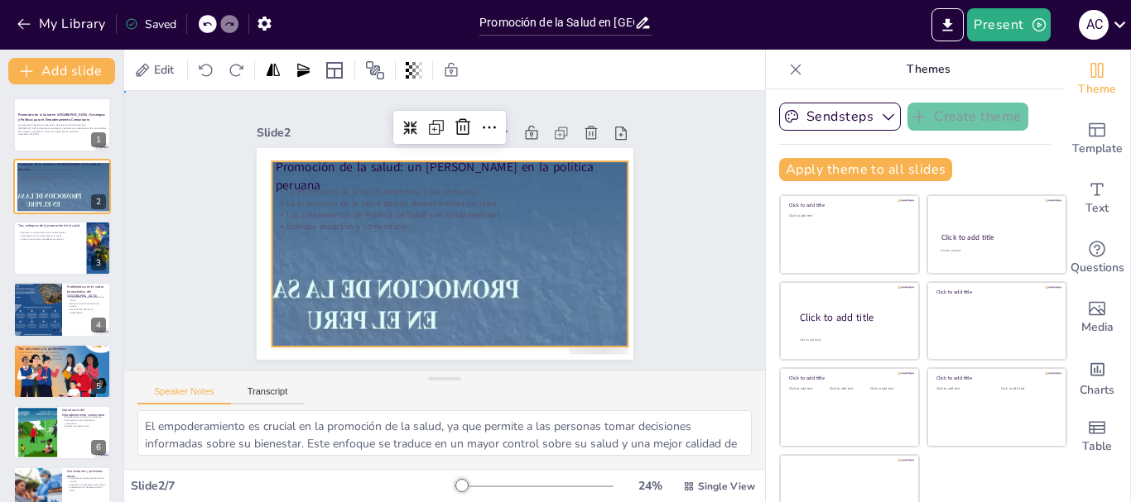
click at [685, 268] on div "Slide 1 Promoción de la Salud en [GEOGRAPHIC_DATA]: Estrategias y Políticas par…" at bounding box center [445, 231] width 694 height 562
click at [524, 282] on div at bounding box center [297, 265] width 601 height 632
drag, startPoint x: 207, startPoint y: 250, endPoint x: 276, endPoint y: 245, distance: 68.9
click at [315, 245] on div "Promoción de la salud: un [PERSON_NAME] en la política peruana La promoción de …" at bounding box center [421, 230] width 212 height 377
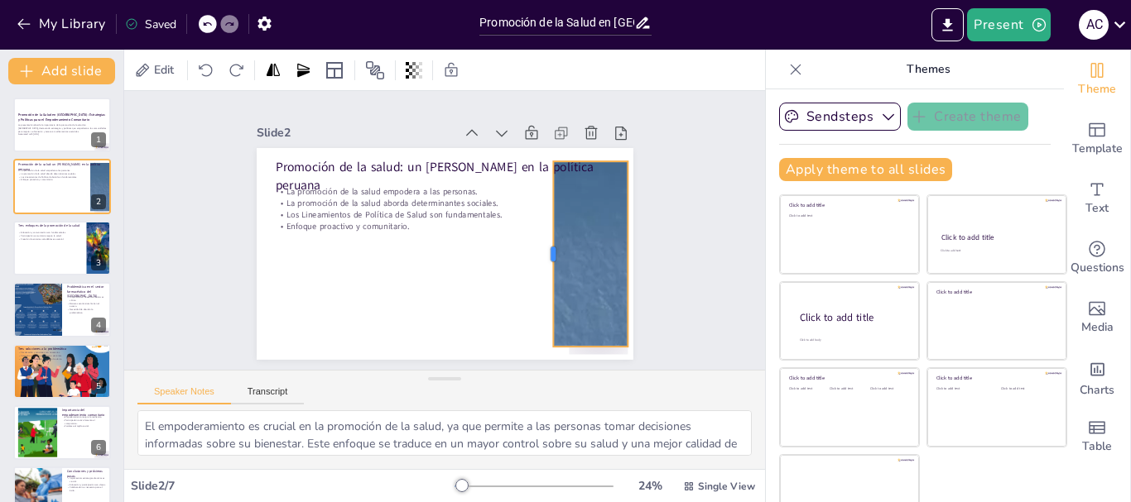
drag, startPoint x: 250, startPoint y: 247, endPoint x: 540, endPoint y: 267, distance: 291.2
click at [540, 267] on div "Promoción de la salud: un [PERSON_NAME] en la política peruana La promoción de …" at bounding box center [423, 223] width 318 height 423
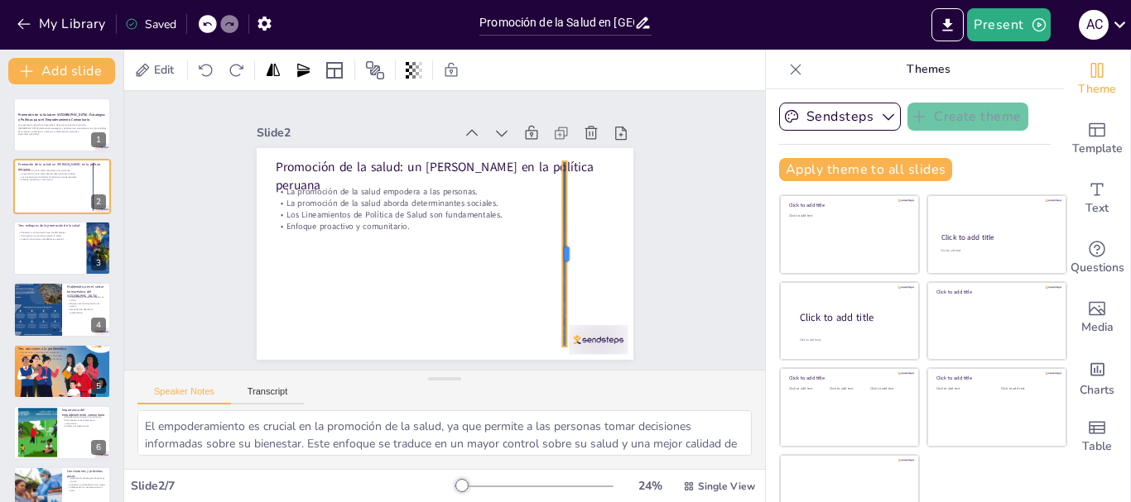
drag, startPoint x: 611, startPoint y: 252, endPoint x: 477, endPoint y: 274, distance: 135.8
click at [477, 274] on div "Promoción de la salud: un [PERSON_NAME] en la política peruana La promoción de …" at bounding box center [430, 249] width 429 height 392
drag, startPoint x: 550, startPoint y: 251, endPoint x: 497, endPoint y: 264, distance: 54.6
click at [497, 264] on div "Promoción de la salud: un [PERSON_NAME] en la política peruana La promoción de …" at bounding box center [435, 252] width 430 height 347
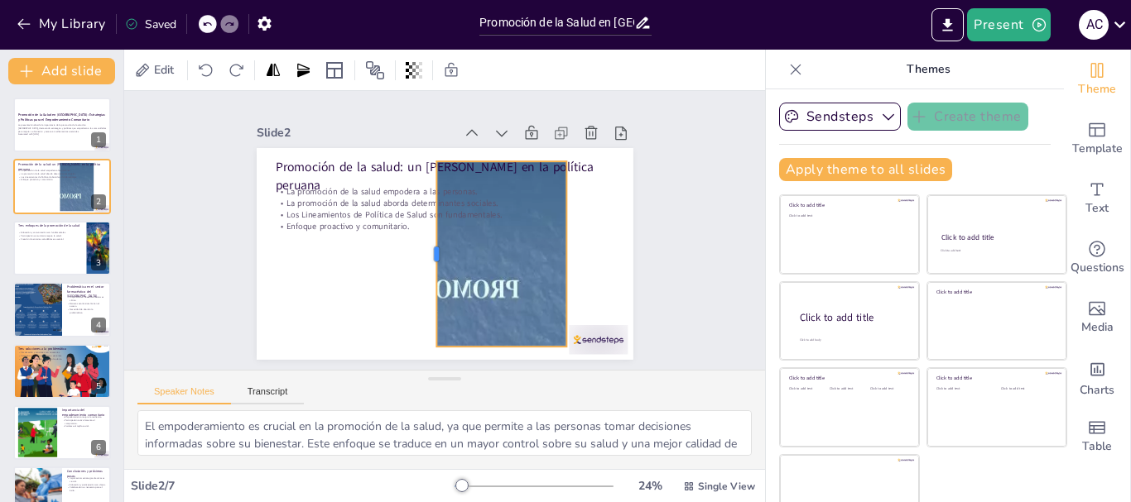
drag, startPoint x: 541, startPoint y: 252, endPoint x: 349, endPoint y: 322, distance: 204.5
click at [359, 319] on div at bounding box center [419, 240] width 120 height 158
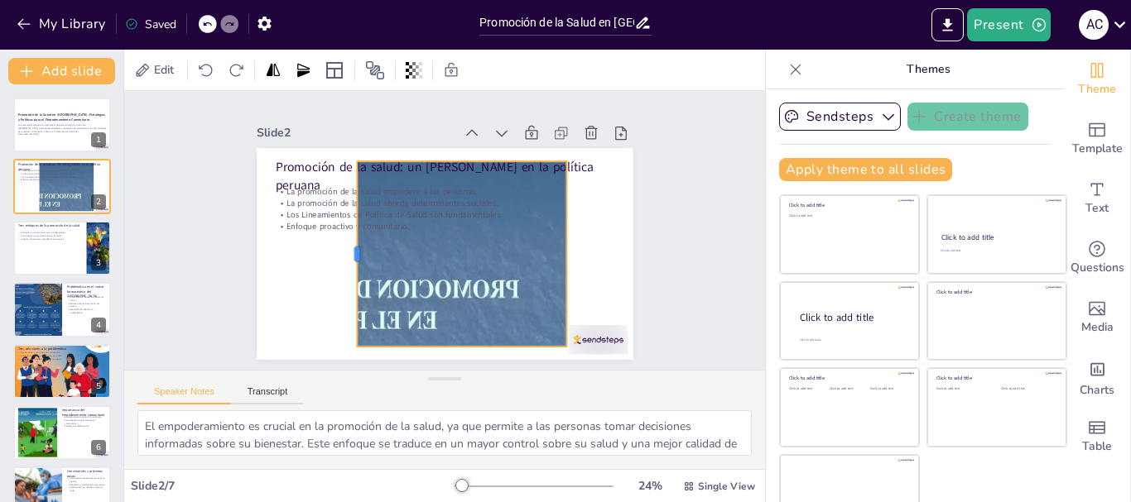
drag, startPoint x: 349, startPoint y: 249, endPoint x: 267, endPoint y: 290, distance: 91.4
click at [295, 273] on div at bounding box center [355, 194] width 120 height 158
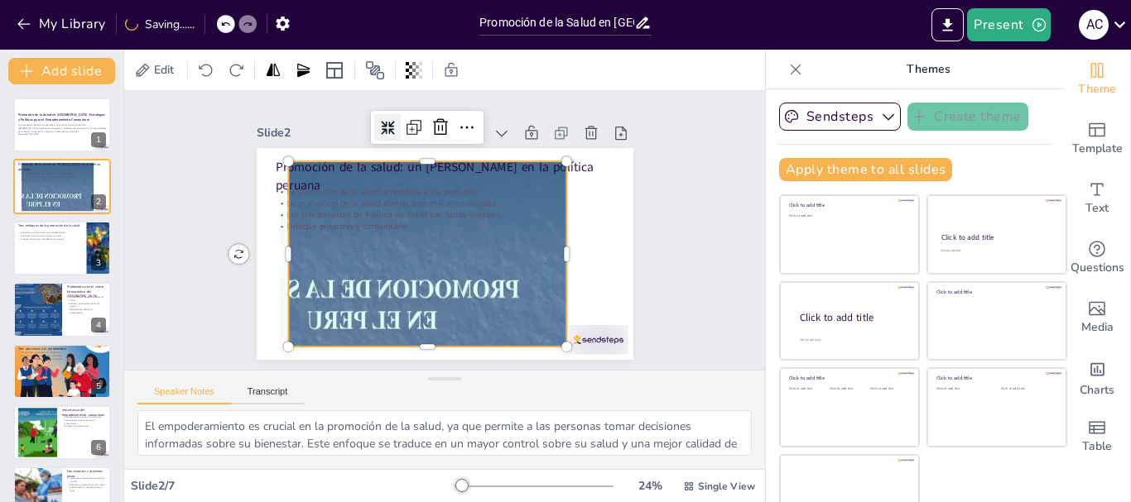
click at [394, 132] on div at bounding box center [409, 118] width 31 height 31
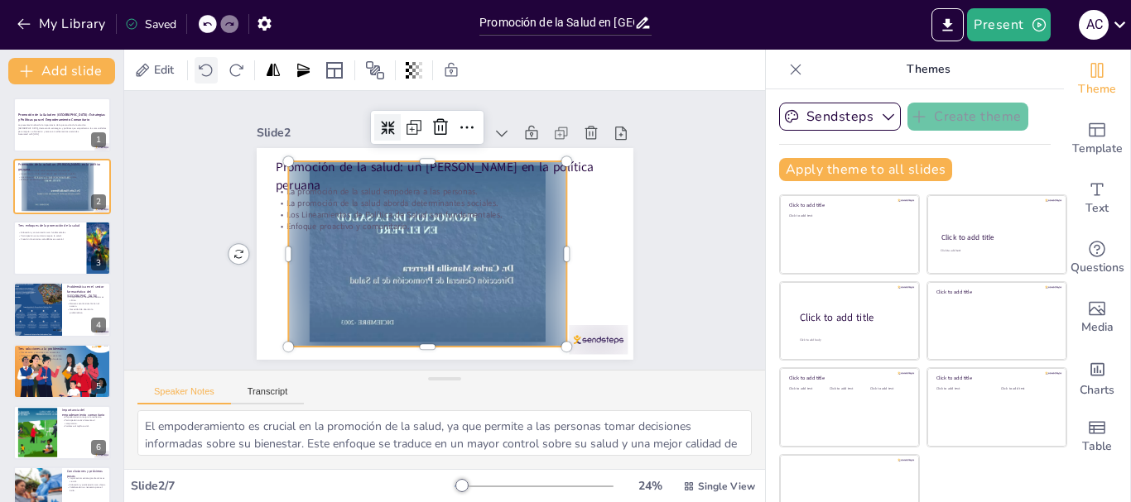
click at [205, 70] on icon at bounding box center [206, 70] width 17 height 17
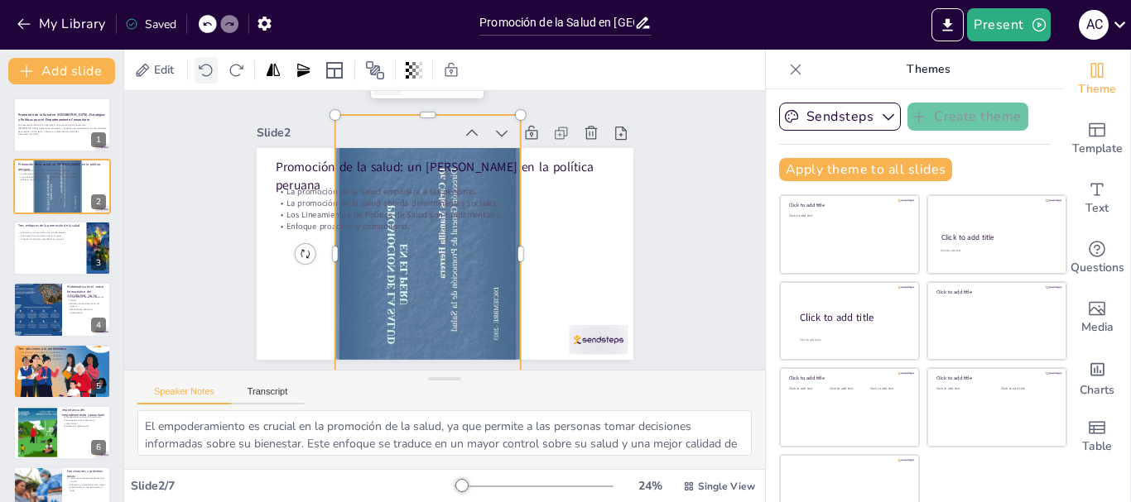
click at [205, 70] on icon at bounding box center [206, 70] width 17 height 17
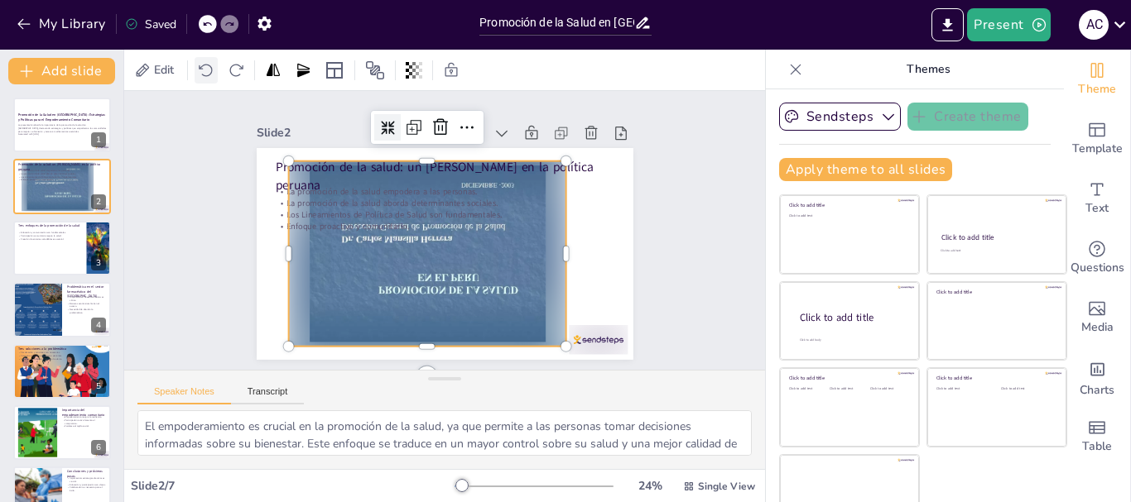
click at [205, 70] on icon at bounding box center [206, 70] width 17 height 17
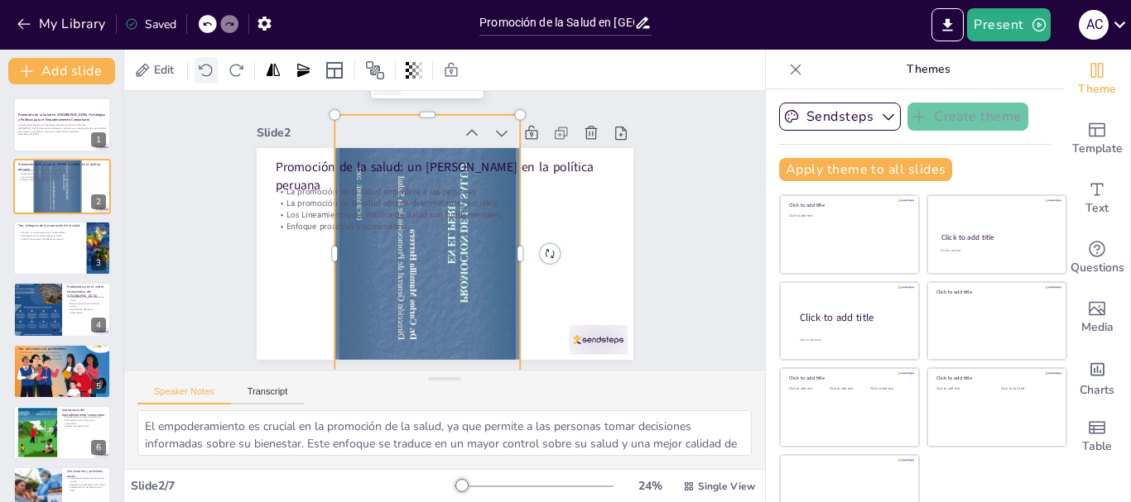
click at [205, 70] on icon at bounding box center [206, 70] width 17 height 17
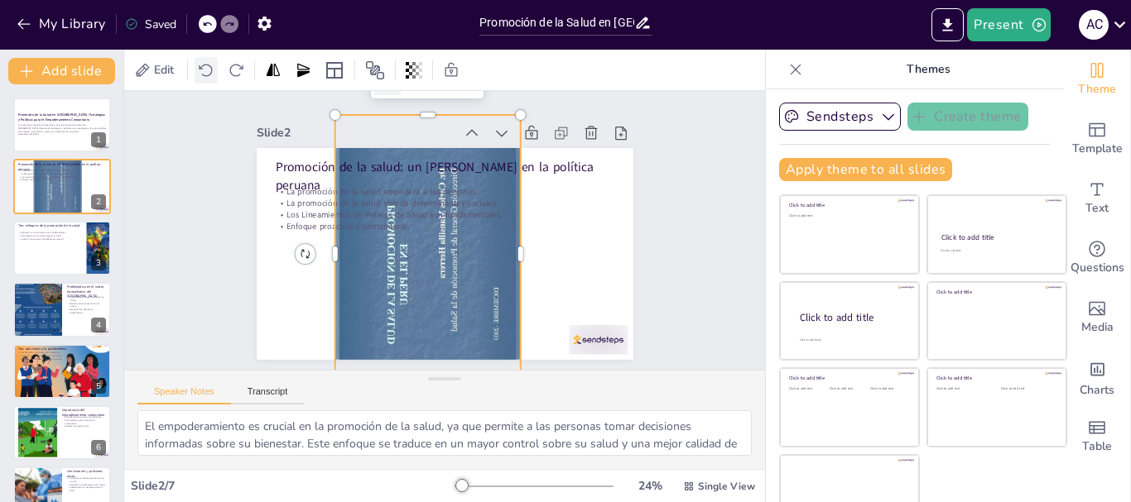
click at [205, 70] on icon at bounding box center [206, 70] width 17 height 17
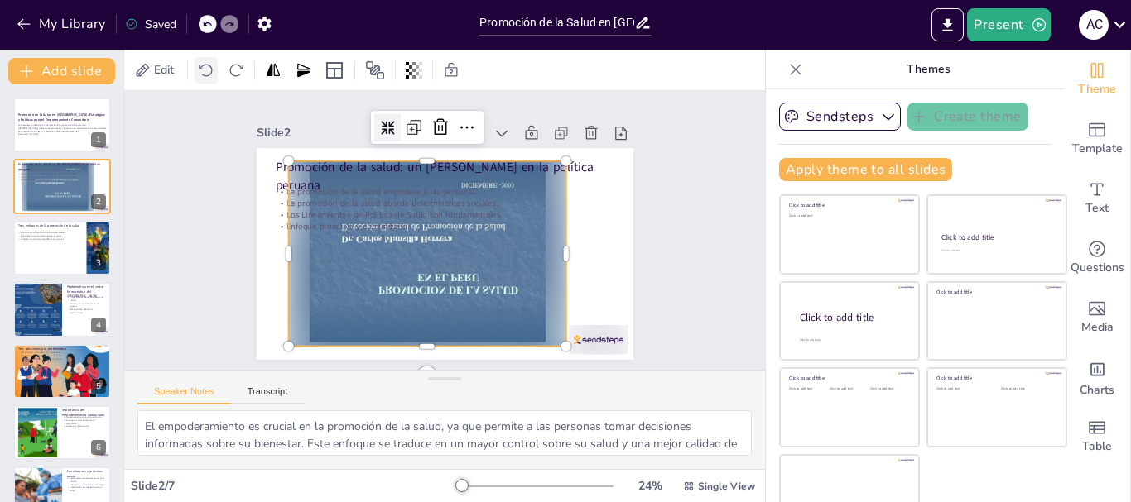
click at [205, 70] on icon at bounding box center [206, 70] width 17 height 17
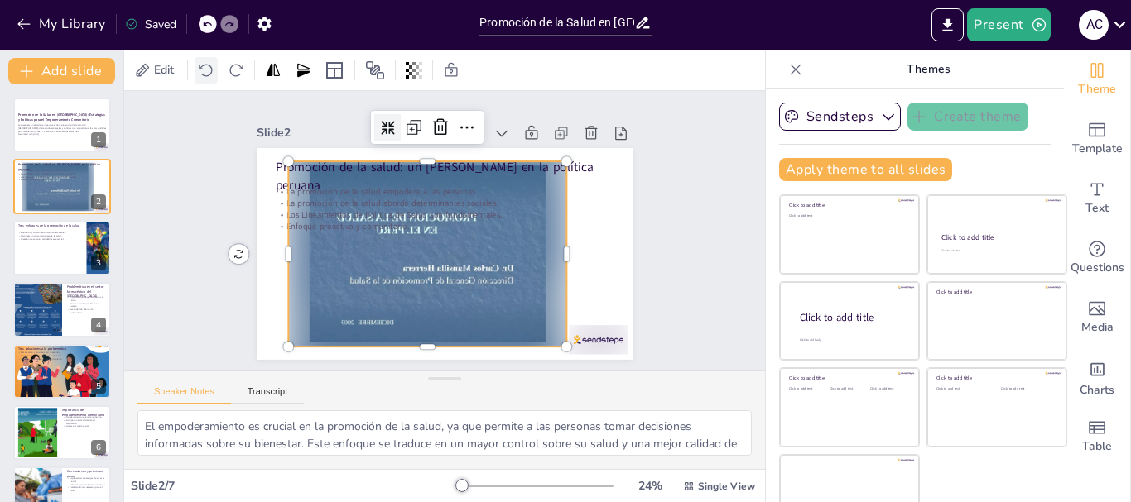
click at [205, 70] on icon at bounding box center [206, 70] width 17 height 17
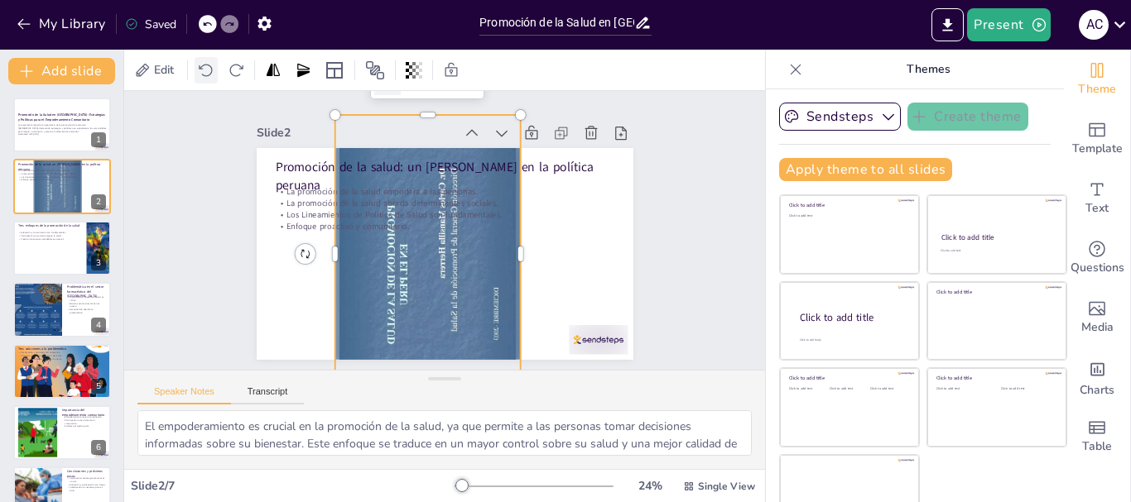
click at [205, 70] on icon at bounding box center [206, 70] width 17 height 17
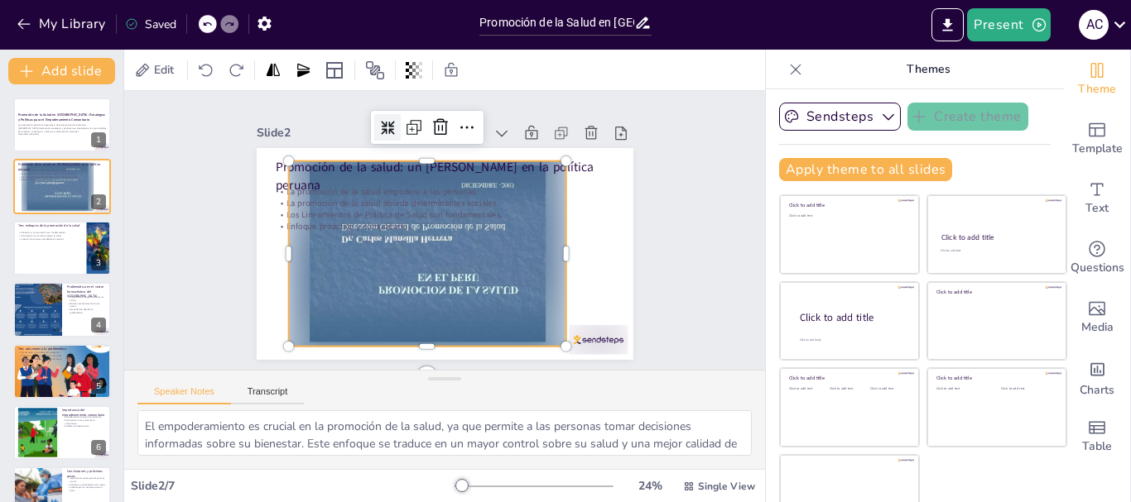
drag, startPoint x: 205, startPoint y: 70, endPoint x: 205, endPoint y: 30, distance: 39.7
click at [205, 30] on div "My Library Saved Promoción de la Salud en [GEOGRAPHIC_DATA]: Estrategias y Polí…" at bounding box center [565, 251] width 1131 height 502
click at [205, 30] on div at bounding box center [208, 24] width 18 height 18
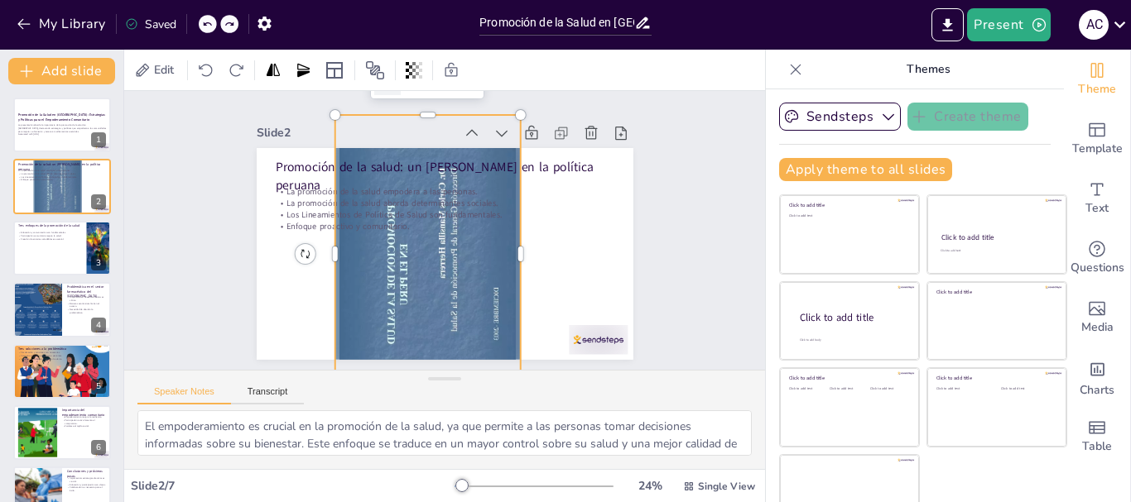
click at [205, 30] on div at bounding box center [208, 24] width 18 height 18
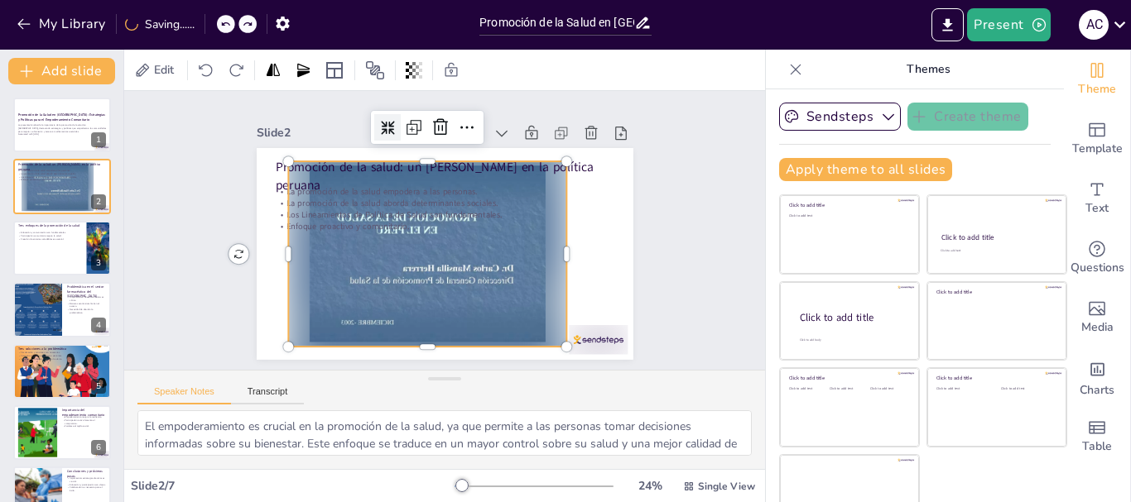
click at [205, 30] on div at bounding box center [204, 24] width 1 height 20
click at [212, 70] on icon at bounding box center [206, 70] width 17 height 17
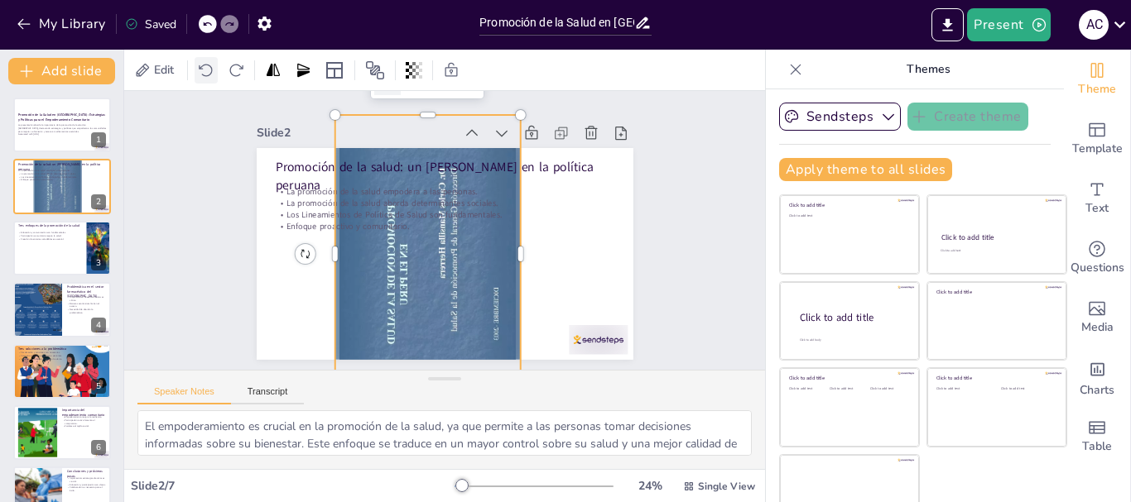
click at [212, 70] on icon at bounding box center [206, 70] width 17 height 17
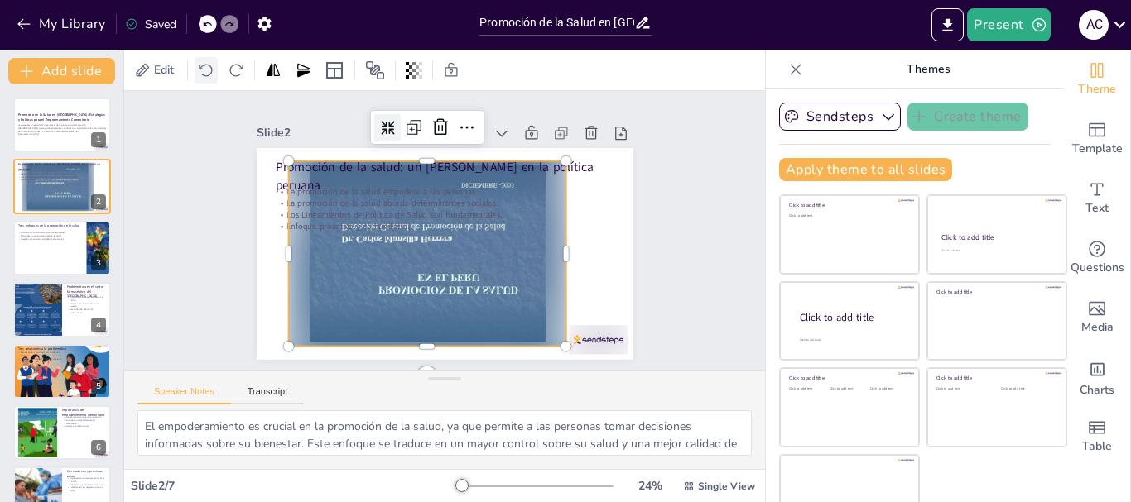
click at [212, 70] on icon at bounding box center [206, 70] width 17 height 17
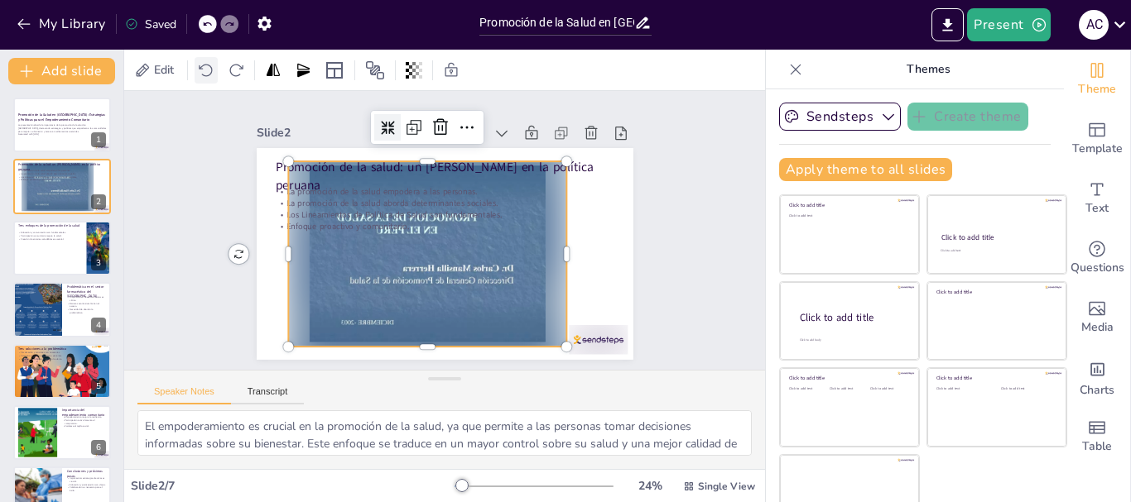
click at [212, 70] on icon at bounding box center [206, 70] width 17 height 17
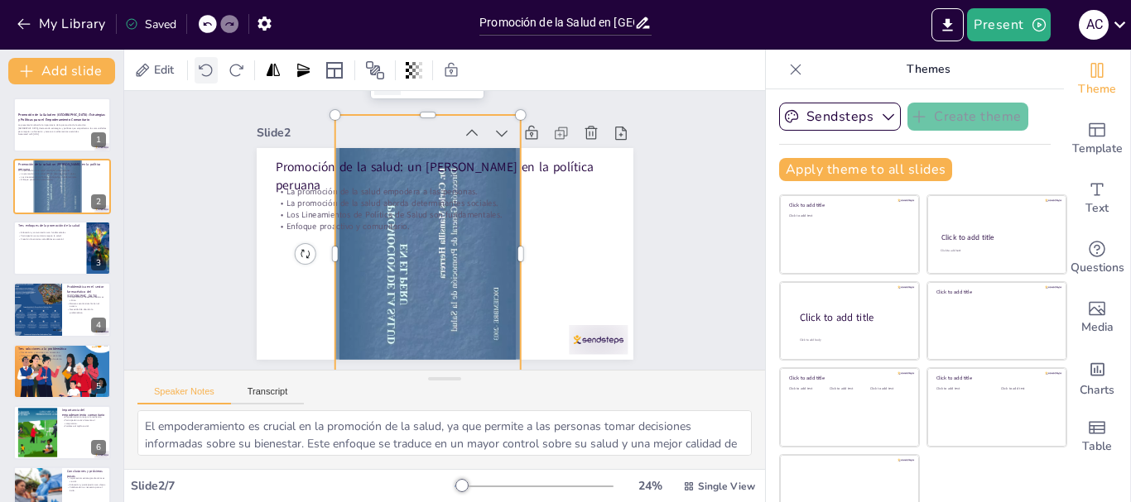
click at [212, 70] on icon at bounding box center [206, 70] width 17 height 17
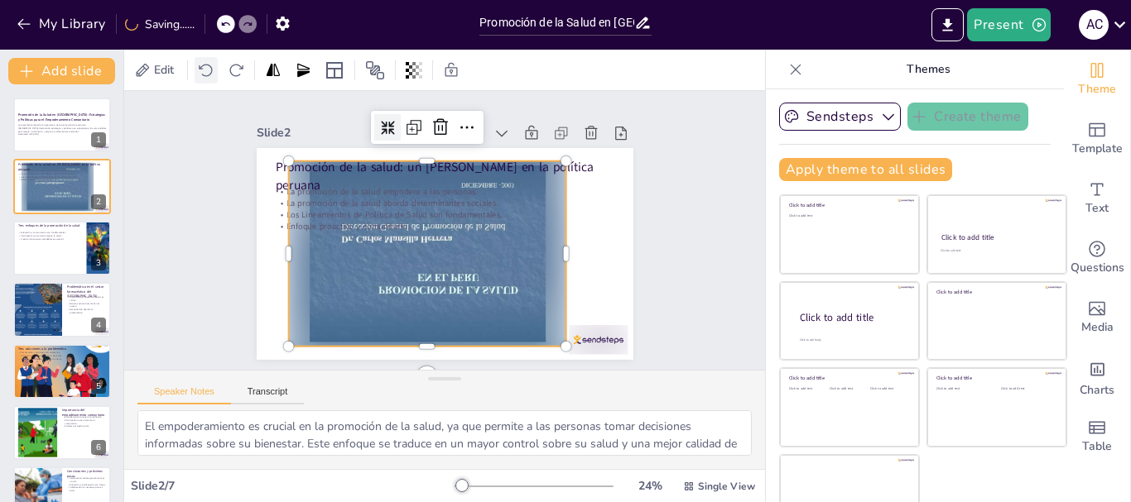
click at [212, 70] on icon at bounding box center [206, 70] width 17 height 17
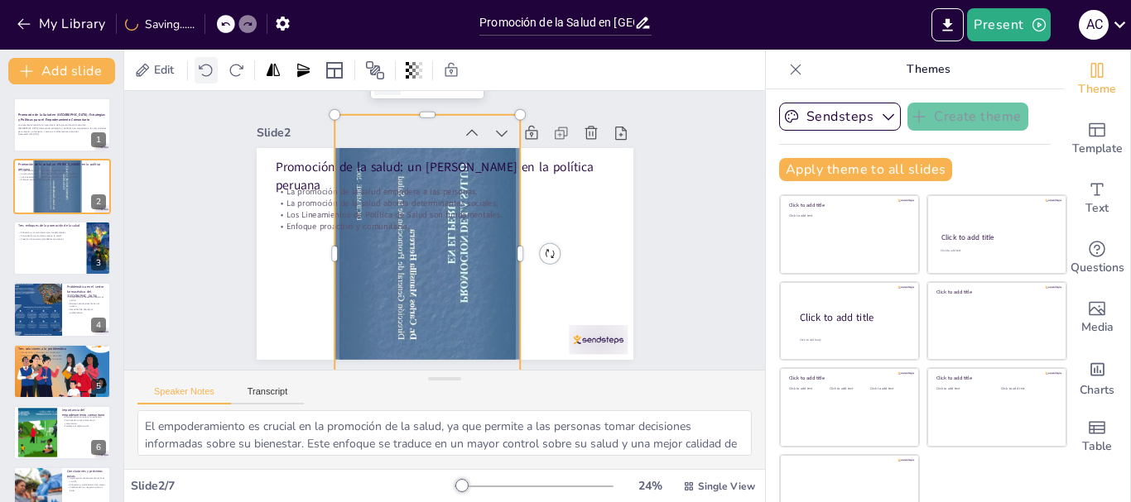
click at [212, 70] on icon at bounding box center [206, 70] width 17 height 17
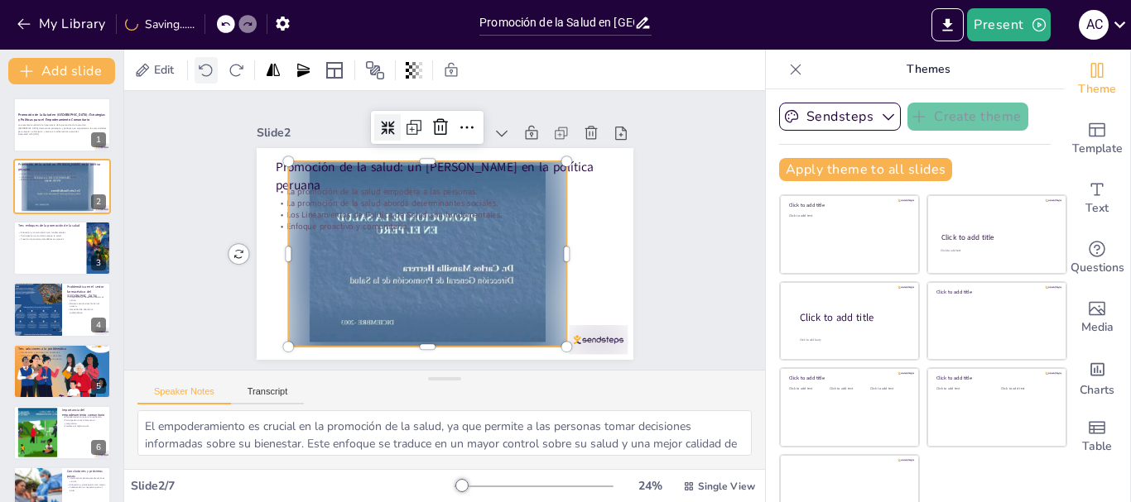
click at [212, 70] on icon at bounding box center [206, 70] width 17 height 17
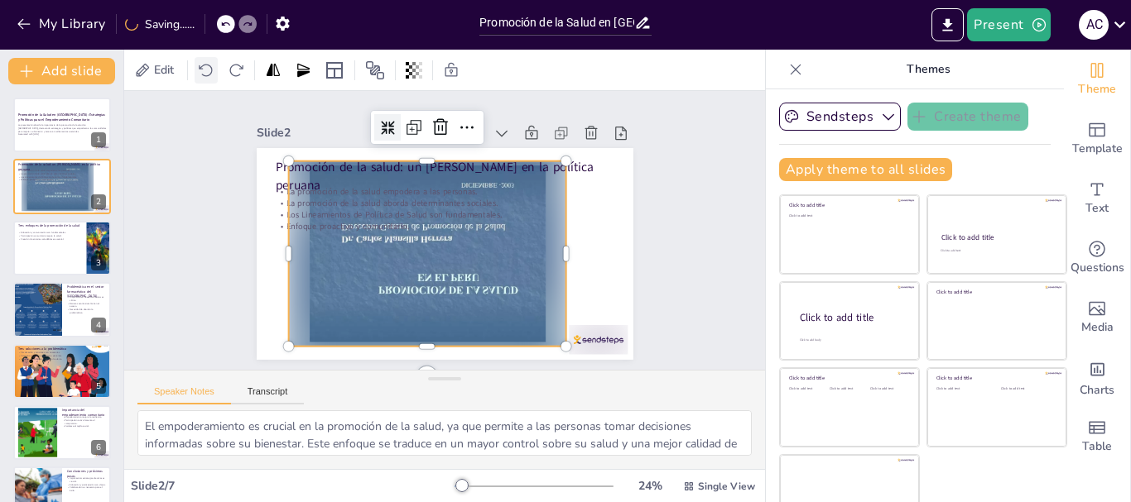
click at [212, 70] on icon at bounding box center [206, 70] width 17 height 17
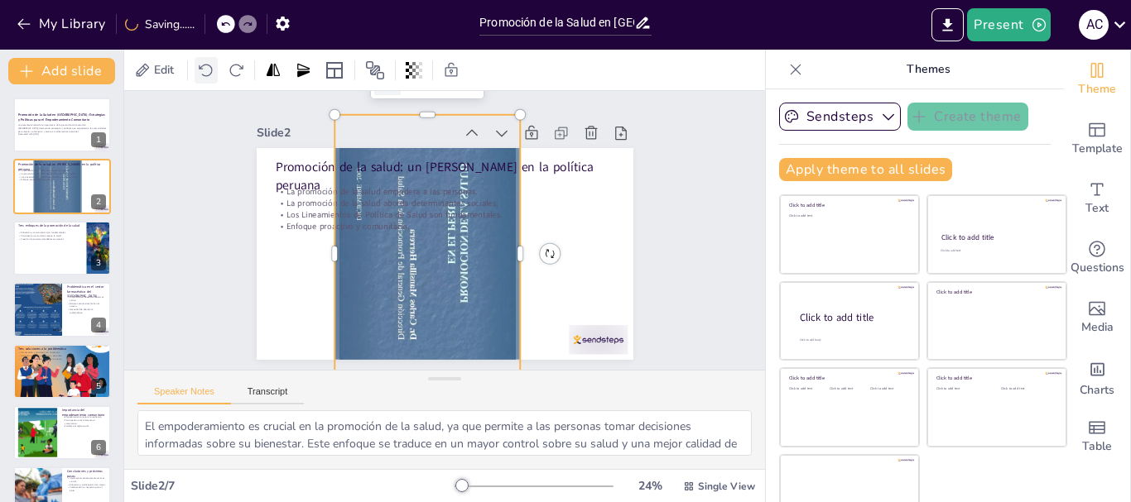
click at [212, 70] on icon at bounding box center [206, 70] width 17 height 17
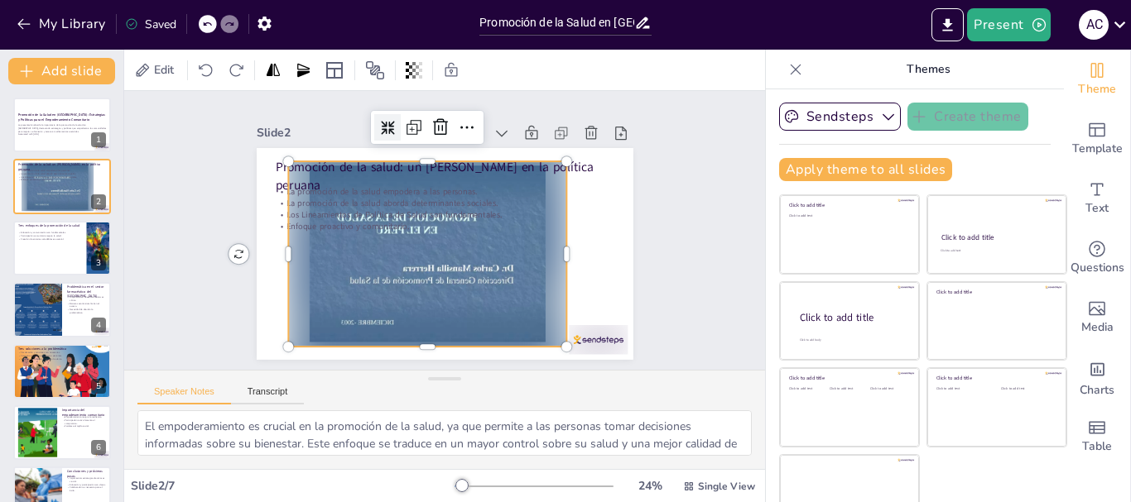
click at [225, 22] on icon at bounding box center [229, 24] width 10 height 10
click at [217, 22] on div at bounding box center [208, 24] width 18 height 18
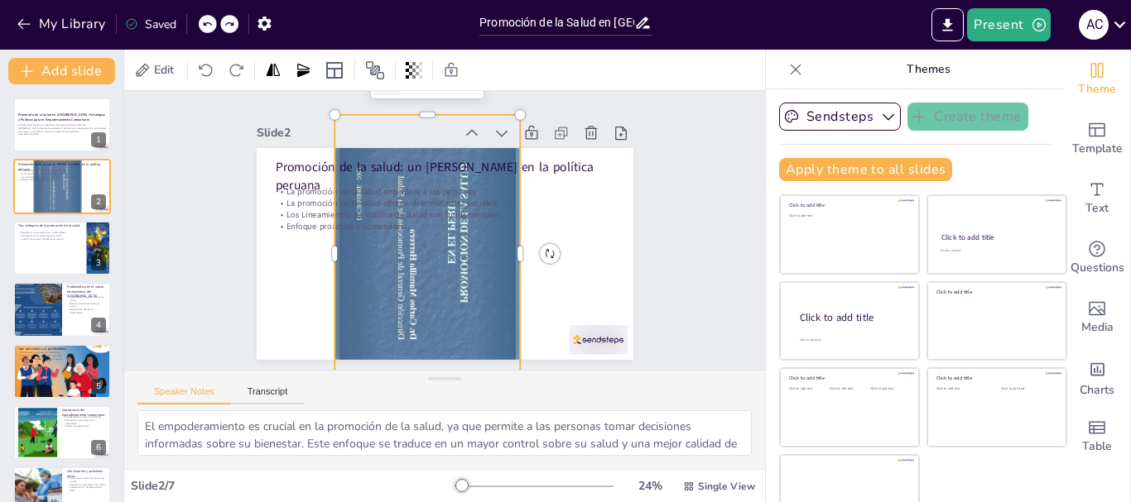
click at [206, 29] on icon at bounding box center [207, 24] width 10 height 10
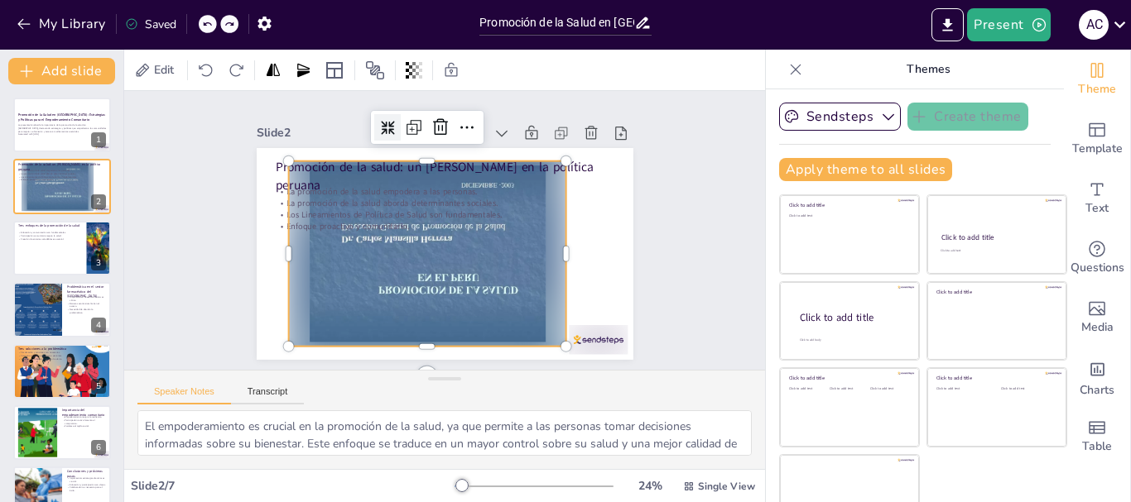
click at [206, 29] on icon at bounding box center [207, 24] width 10 height 10
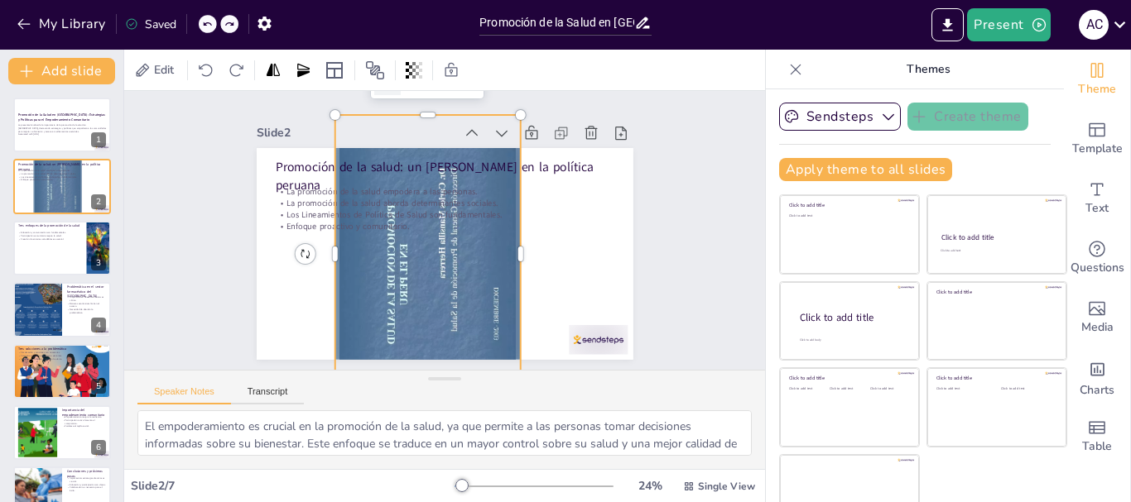
click at [206, 29] on icon at bounding box center [207, 24] width 10 height 10
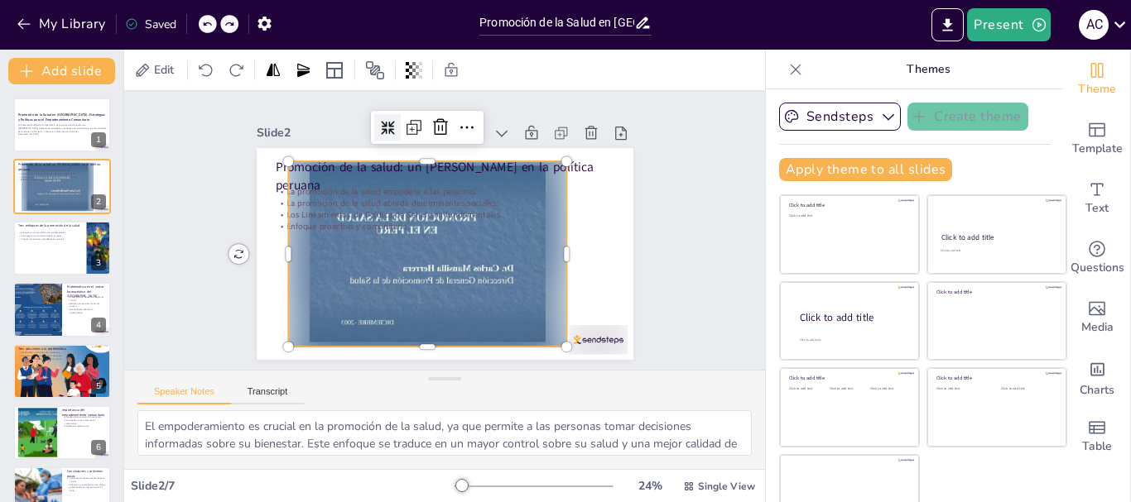
click at [206, 29] on icon at bounding box center [207, 24] width 10 height 10
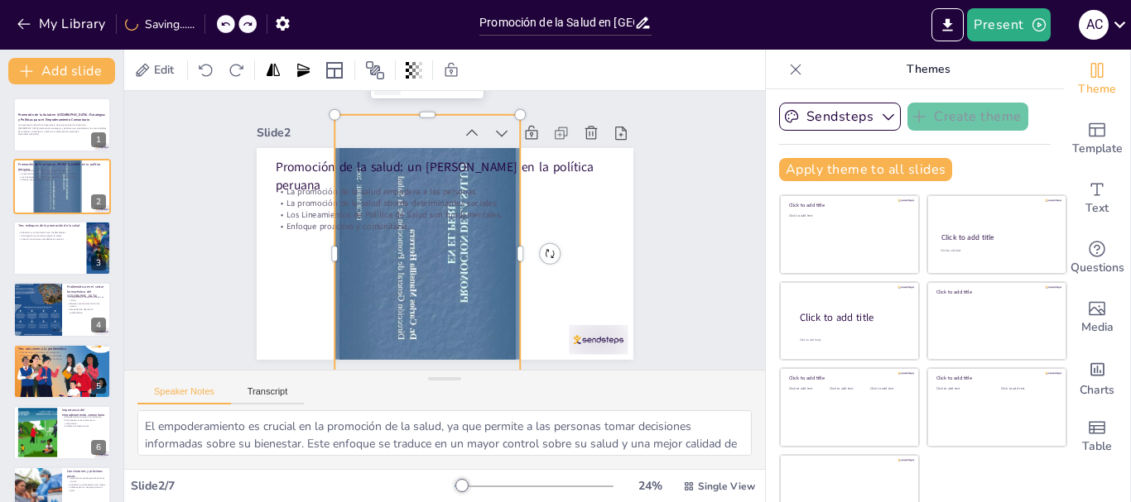
click at [206, 29] on div "My Library Saving......" at bounding box center [149, 23] width 298 height 30
click at [205, 29] on div at bounding box center [204, 24] width 1 height 20
click at [206, 29] on div "My Library Saved" at bounding box center [140, 23] width 280 height 30
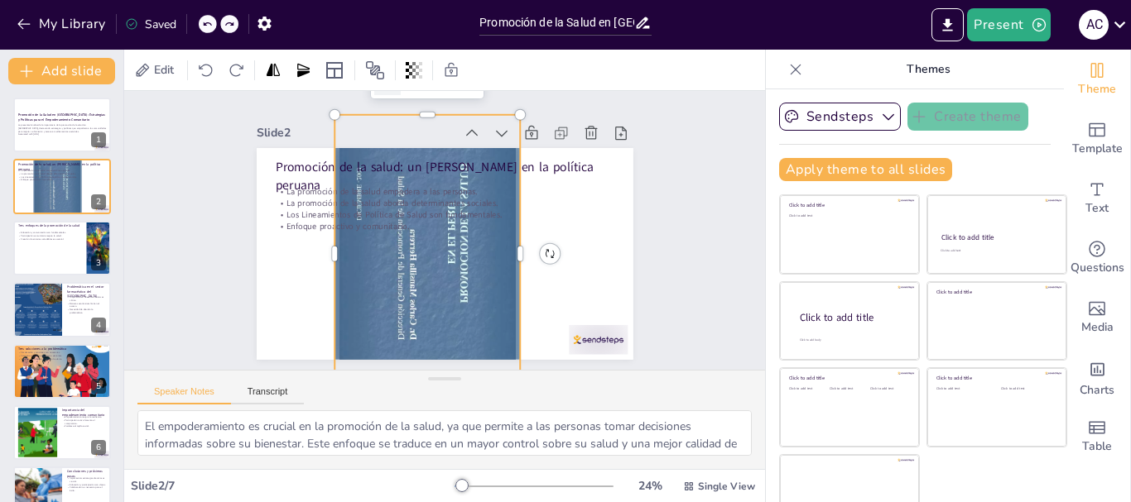
click at [206, 29] on icon at bounding box center [207, 24] width 10 height 10
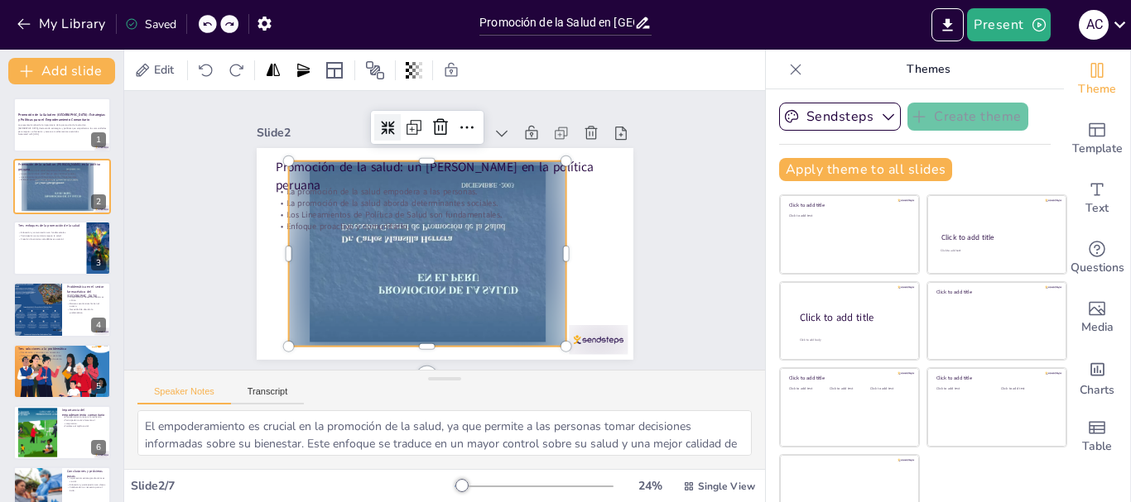
click at [206, 29] on icon at bounding box center [207, 24] width 10 height 10
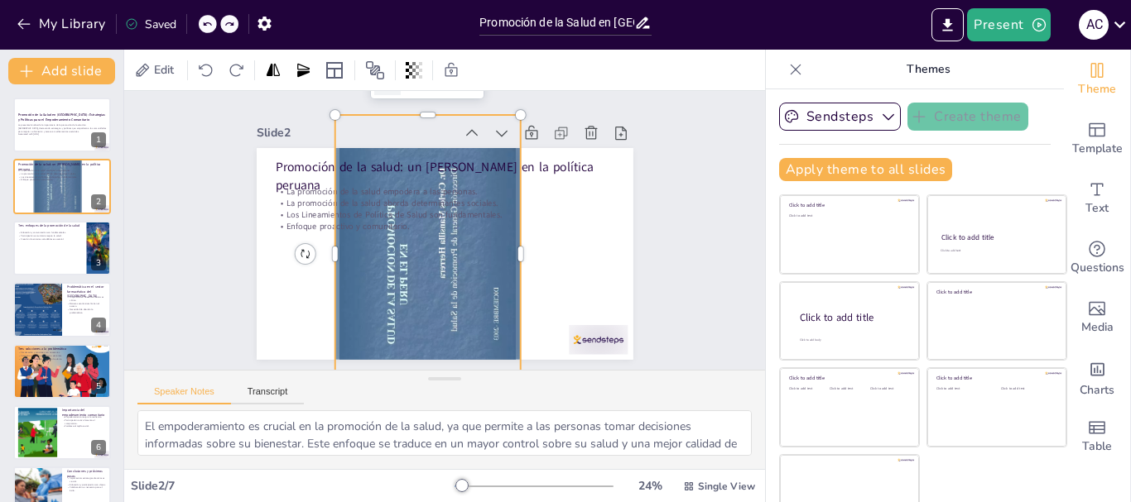
click at [206, 29] on icon at bounding box center [207, 24] width 10 height 10
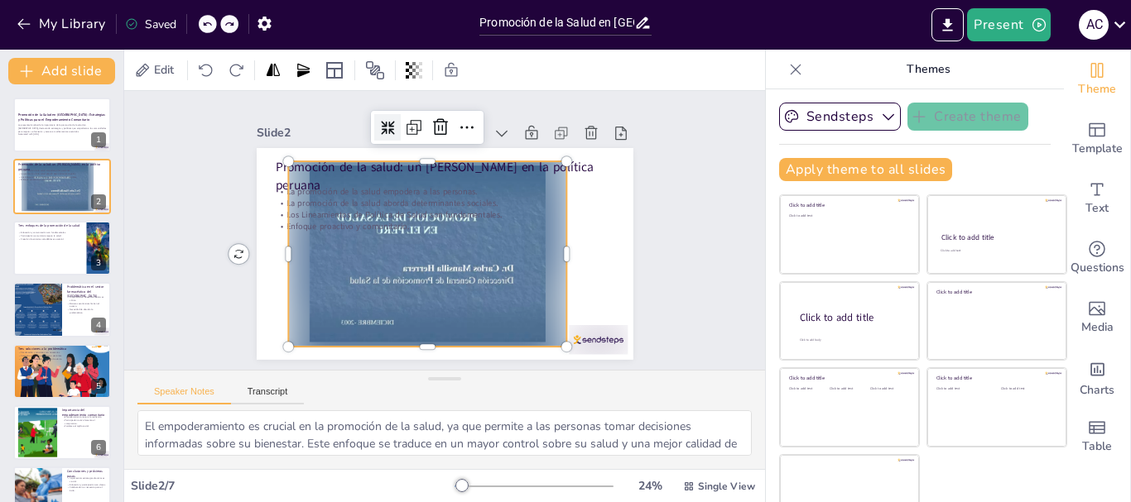
click at [206, 29] on div "My Library Saved" at bounding box center [140, 23] width 280 height 30
click at [205, 29] on div at bounding box center [204, 24] width 1 height 20
drag, startPoint x: 206, startPoint y: 29, endPoint x: 377, endPoint y: 188, distance: 233.7
click at [377, 188] on div "My Library Saved Promoción de la Salud en [GEOGRAPHIC_DATA]: Estrategias y Polí…" at bounding box center [565, 251] width 1131 height 502
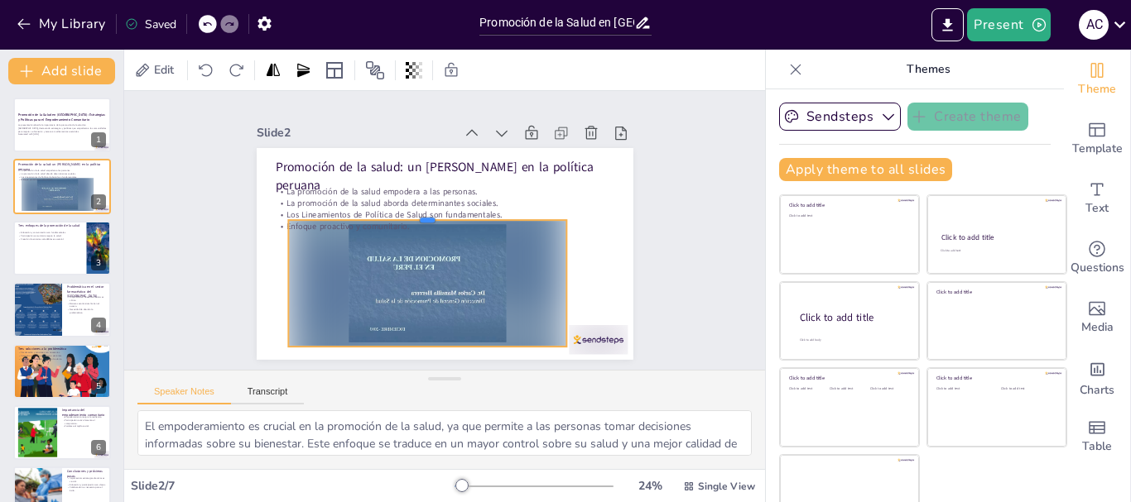
drag, startPoint x: 409, startPoint y: 151, endPoint x: 430, endPoint y: 327, distance: 177.5
click at [430, 327] on div at bounding box center [451, 206] width 151 height 247
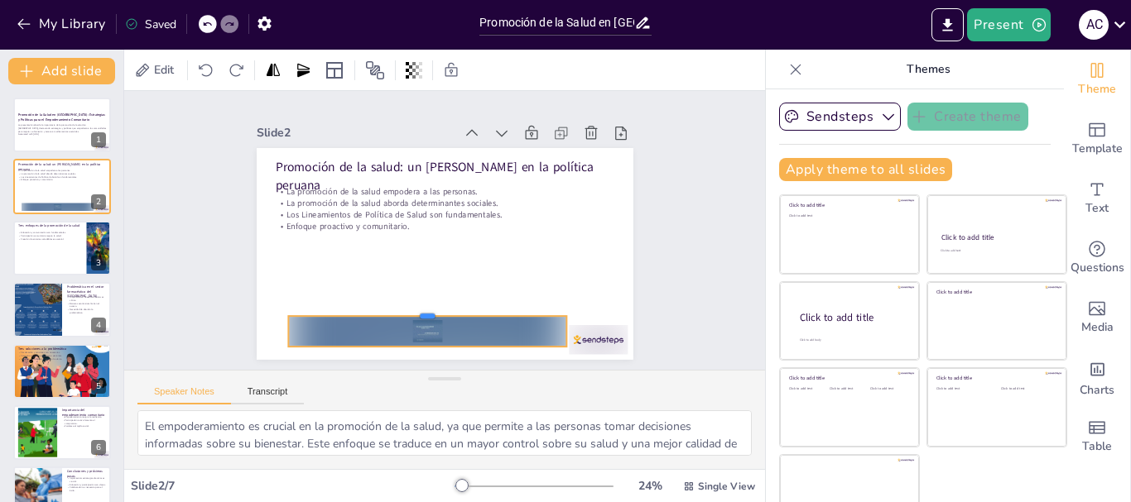
drag, startPoint x: 405, startPoint y: 328, endPoint x: 396, endPoint y: 306, distance: 23.1
click at [396, 306] on div at bounding box center [378, 278] width 215 height 196
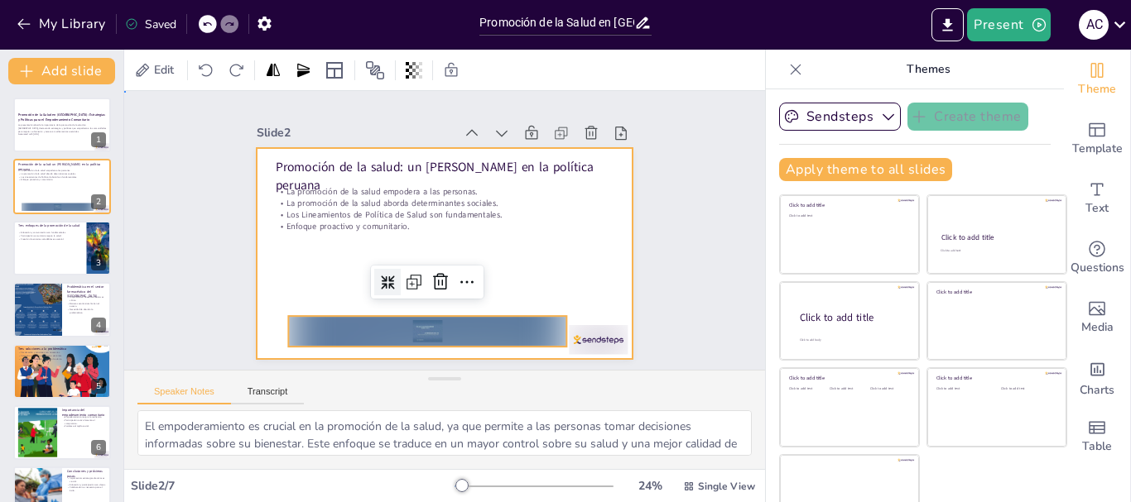
click at [468, 273] on div at bounding box center [425, 244] width 392 height 429
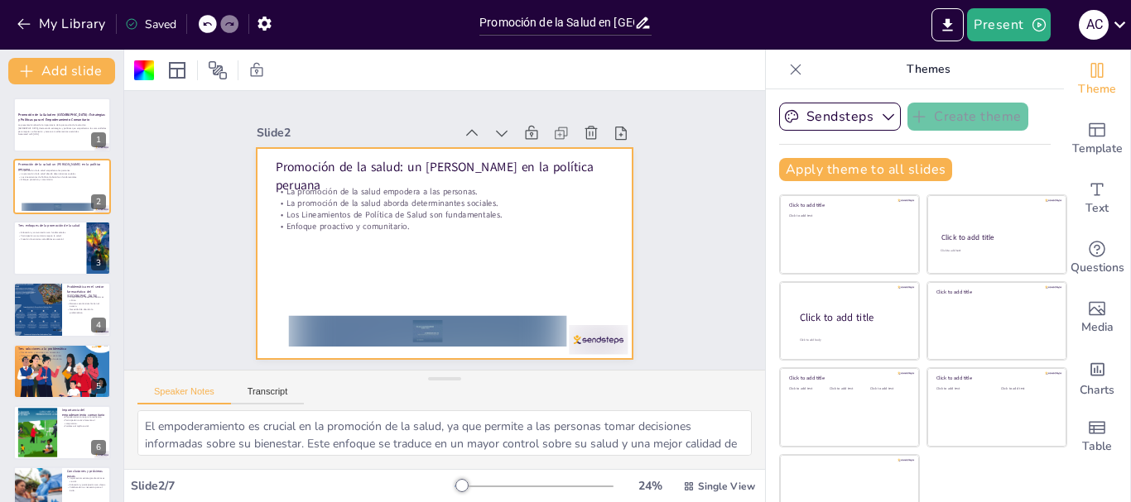
click at [398, 228] on div at bounding box center [424, 219] width 372 height 432
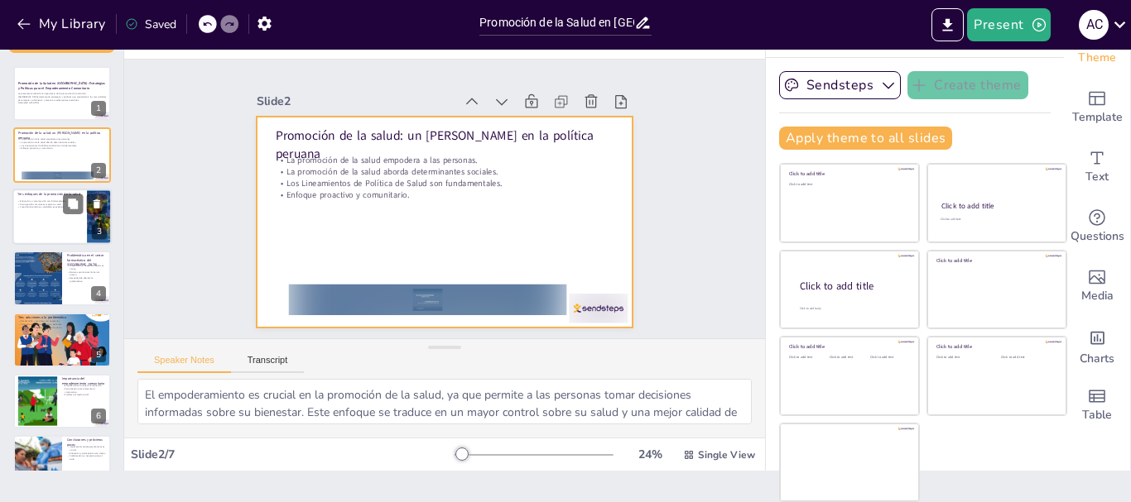
click at [59, 236] on div at bounding box center [61, 217] width 99 height 56
type textarea "La educación y comunicación son clave para empoderar a las personas, proporcion…"
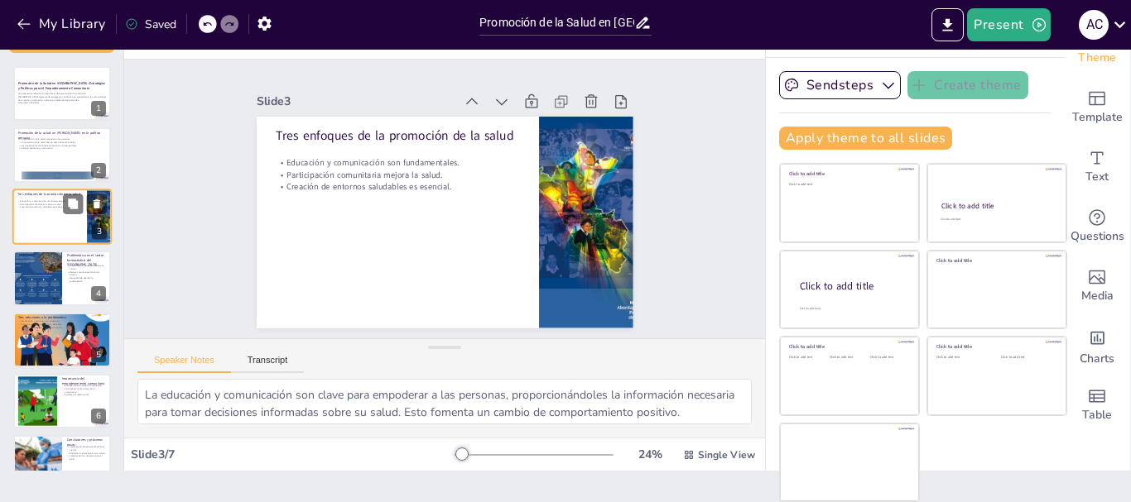
scroll to position [0, 0]
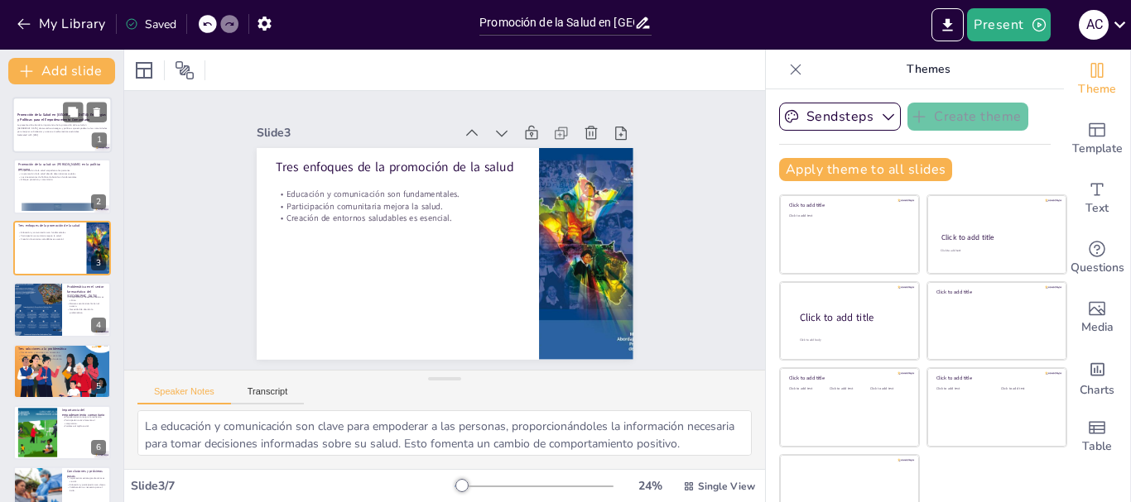
click at [74, 131] on p "La presentación aborda la importancia de la promoción de la salud en [GEOGRAPHI…" at bounding box center [61, 128] width 89 height 9
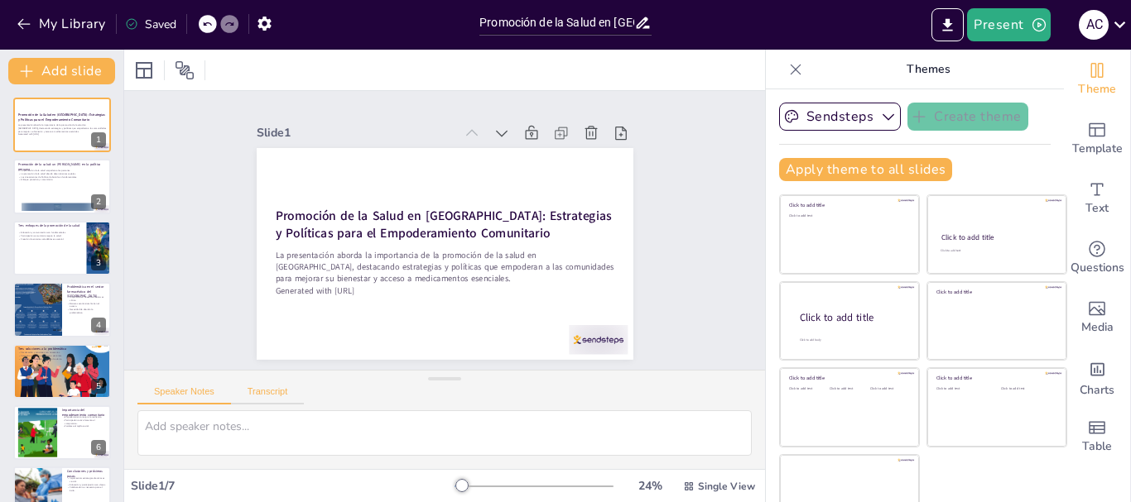
scroll to position [31, 0]
